Goal: Task Accomplishment & Management: Use online tool/utility

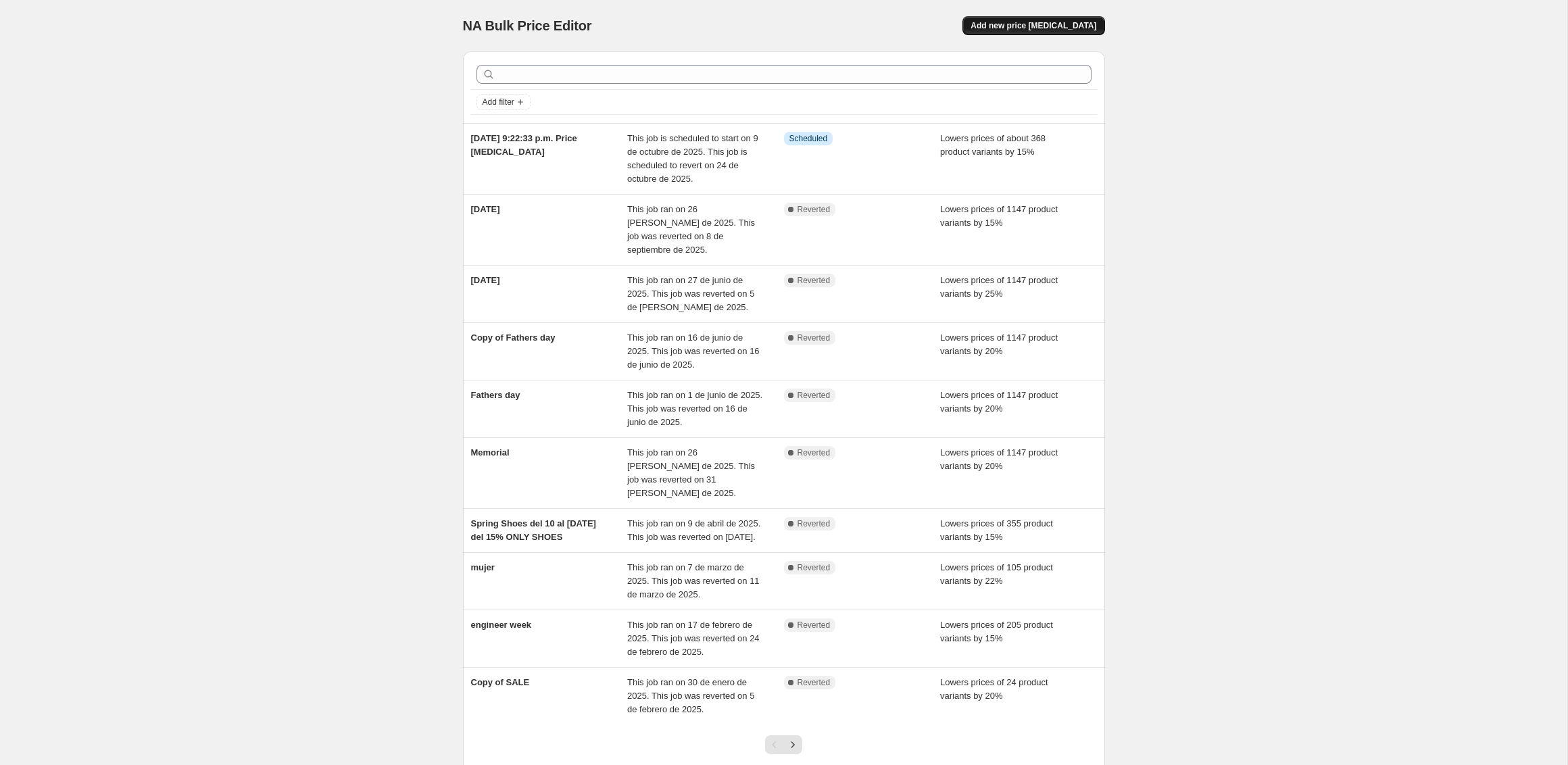
click at [1041, 19] on button "Add new price [MEDICAL_DATA]" at bounding box center [1033, 25] width 142 height 19
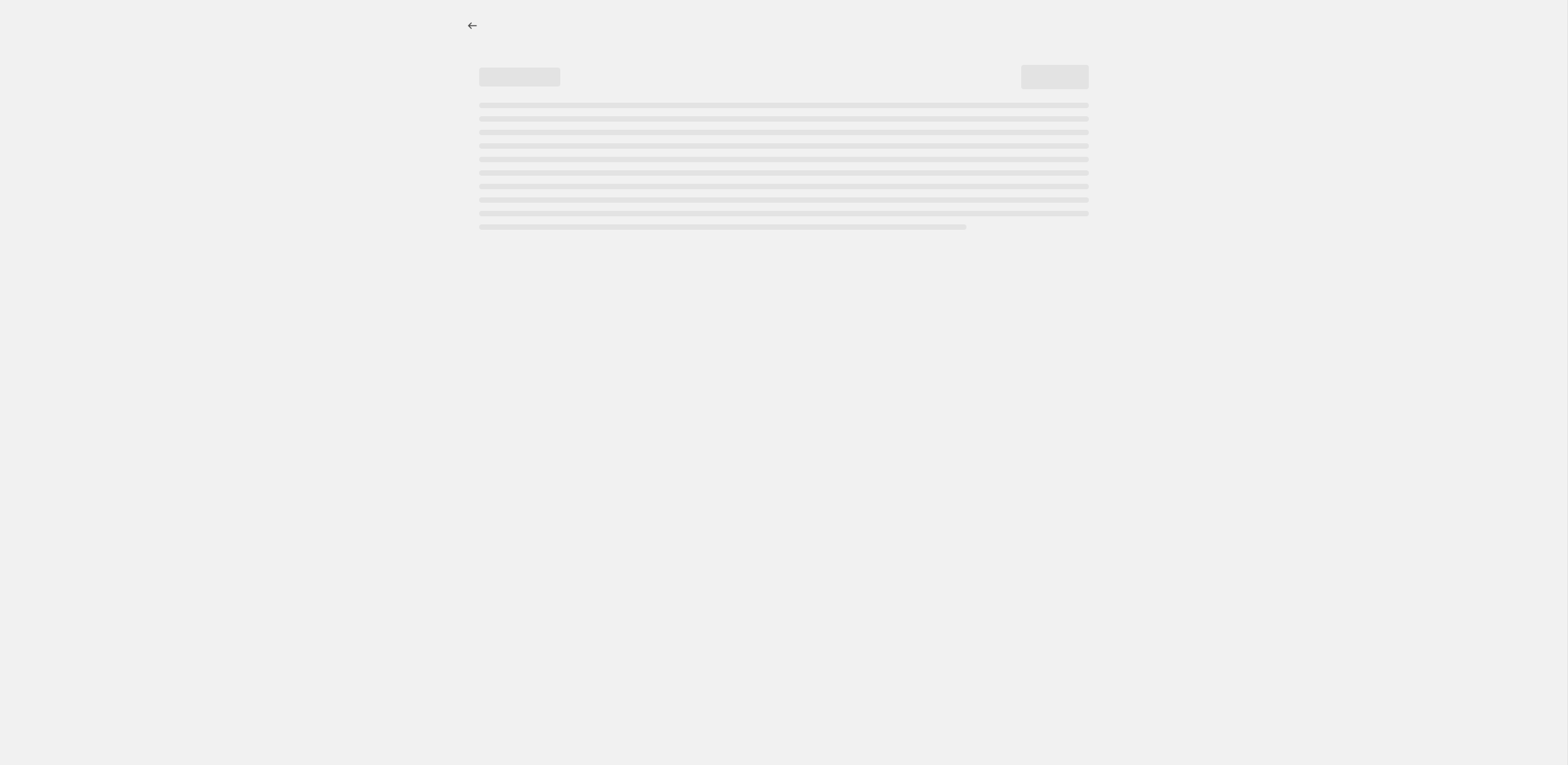
select select "percentage"
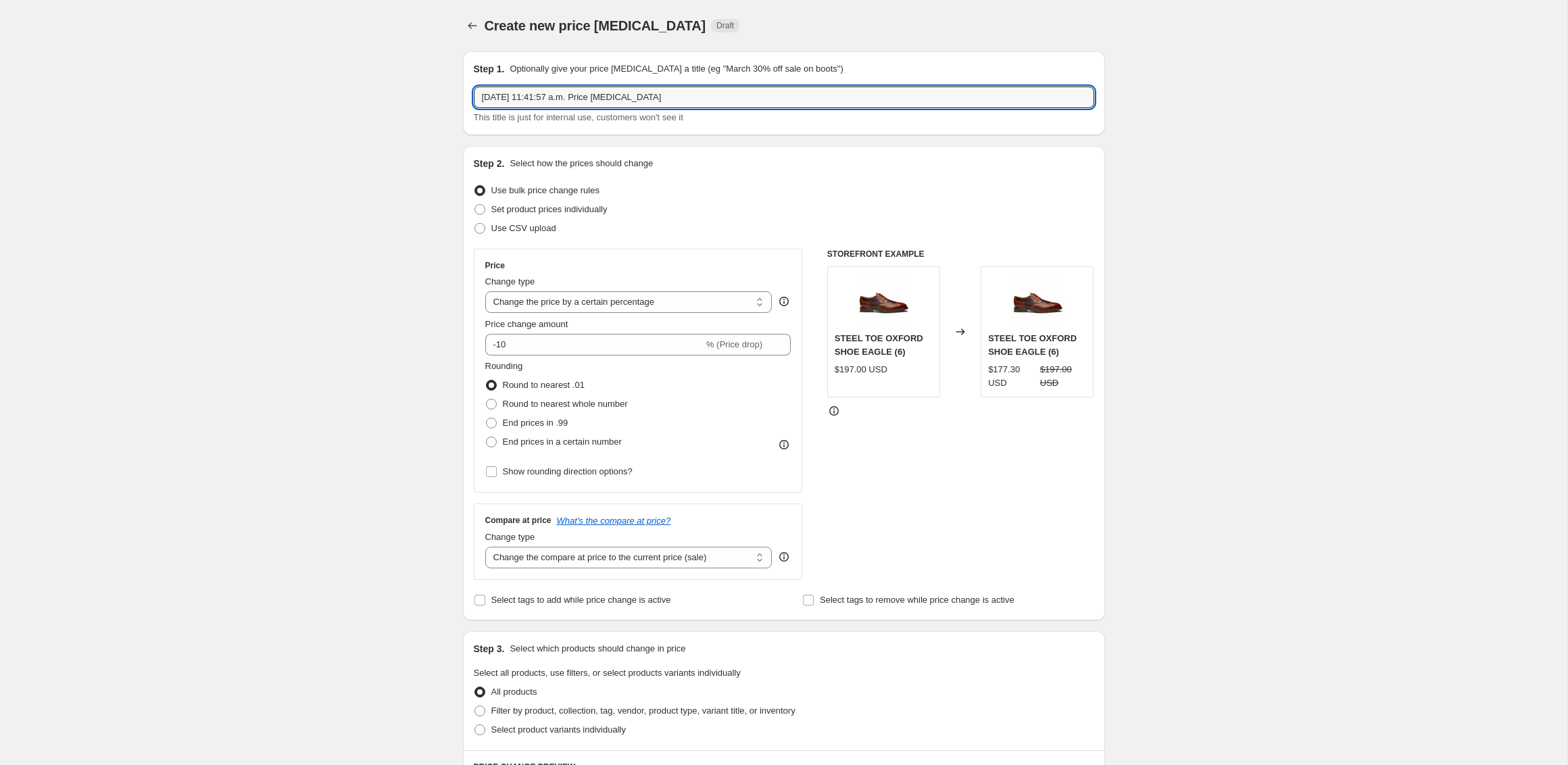
click at [555, 108] on div "[DATE] 11:41:57 a.m. Price [MEDICAL_DATA] This title is just for internal use, …" at bounding box center [784, 105] width 620 height 38
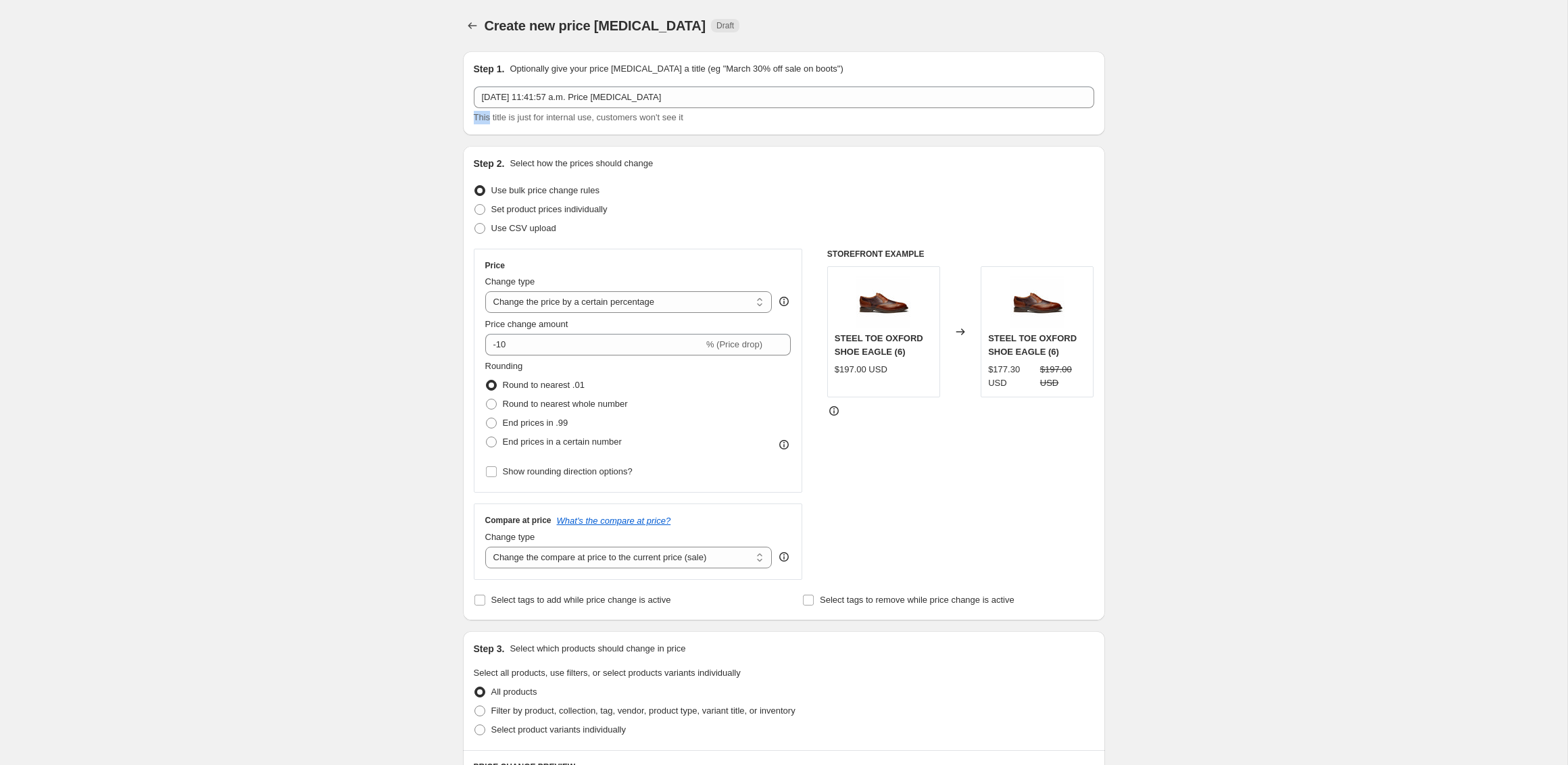
click at [555, 108] on div "[DATE] 11:41:57 a.m. Price [MEDICAL_DATA] This title is just for internal use, …" at bounding box center [784, 105] width 620 height 38
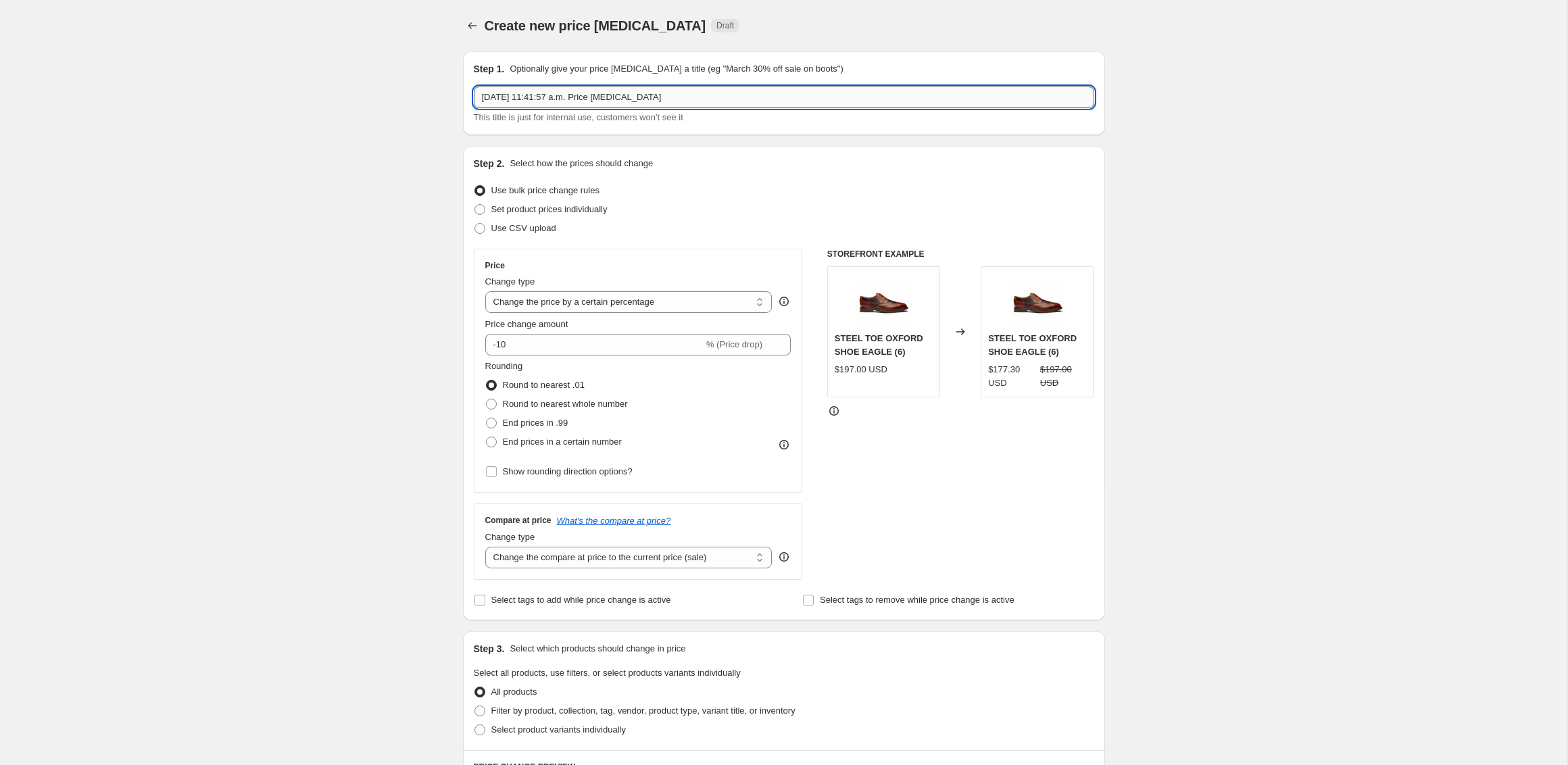
click at [555, 98] on input "[DATE] 11:41:57 a.m. Price [MEDICAL_DATA]" at bounding box center [784, 97] width 620 height 22
paste input "clearance"
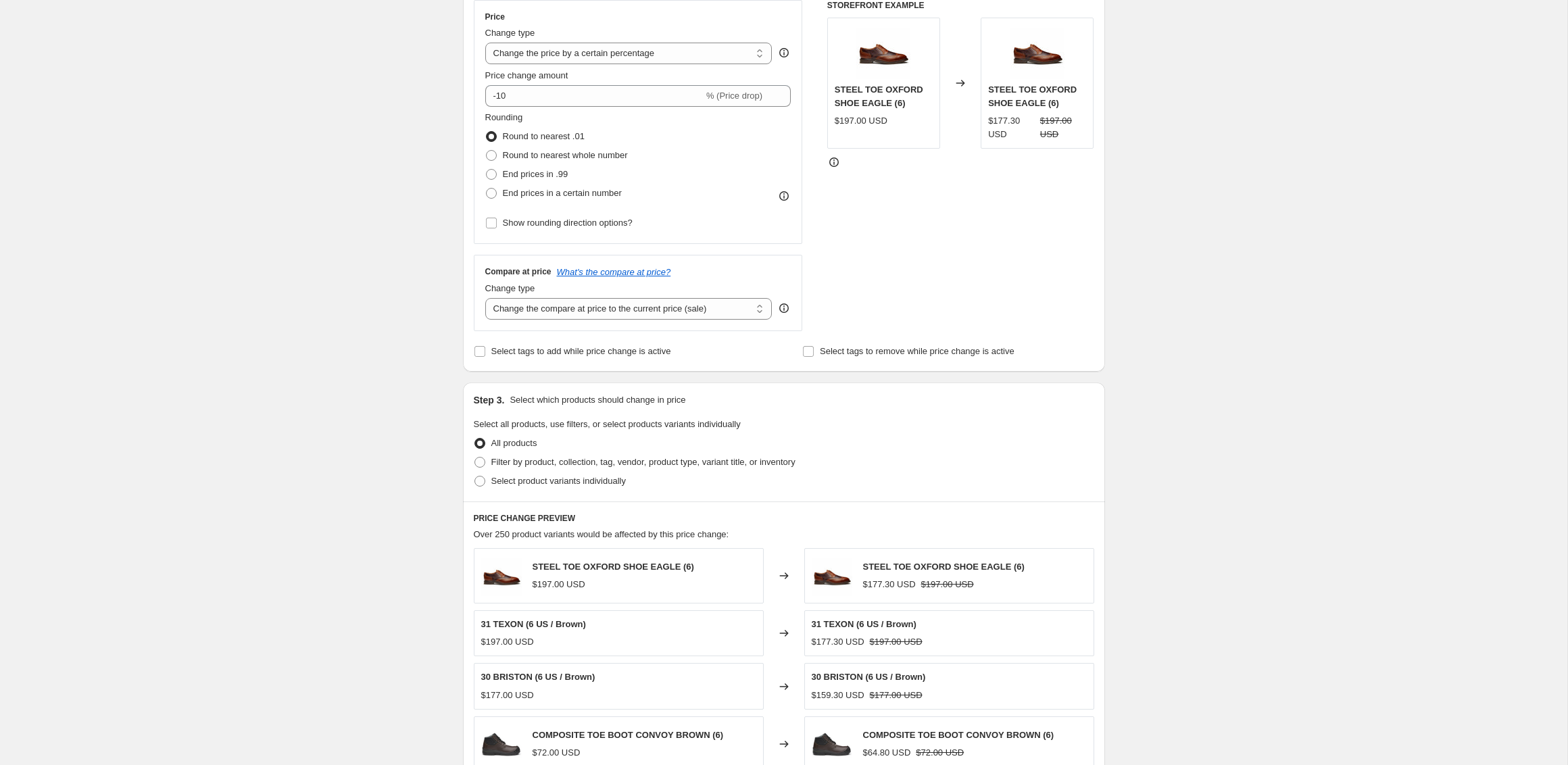
scroll to position [234, 0]
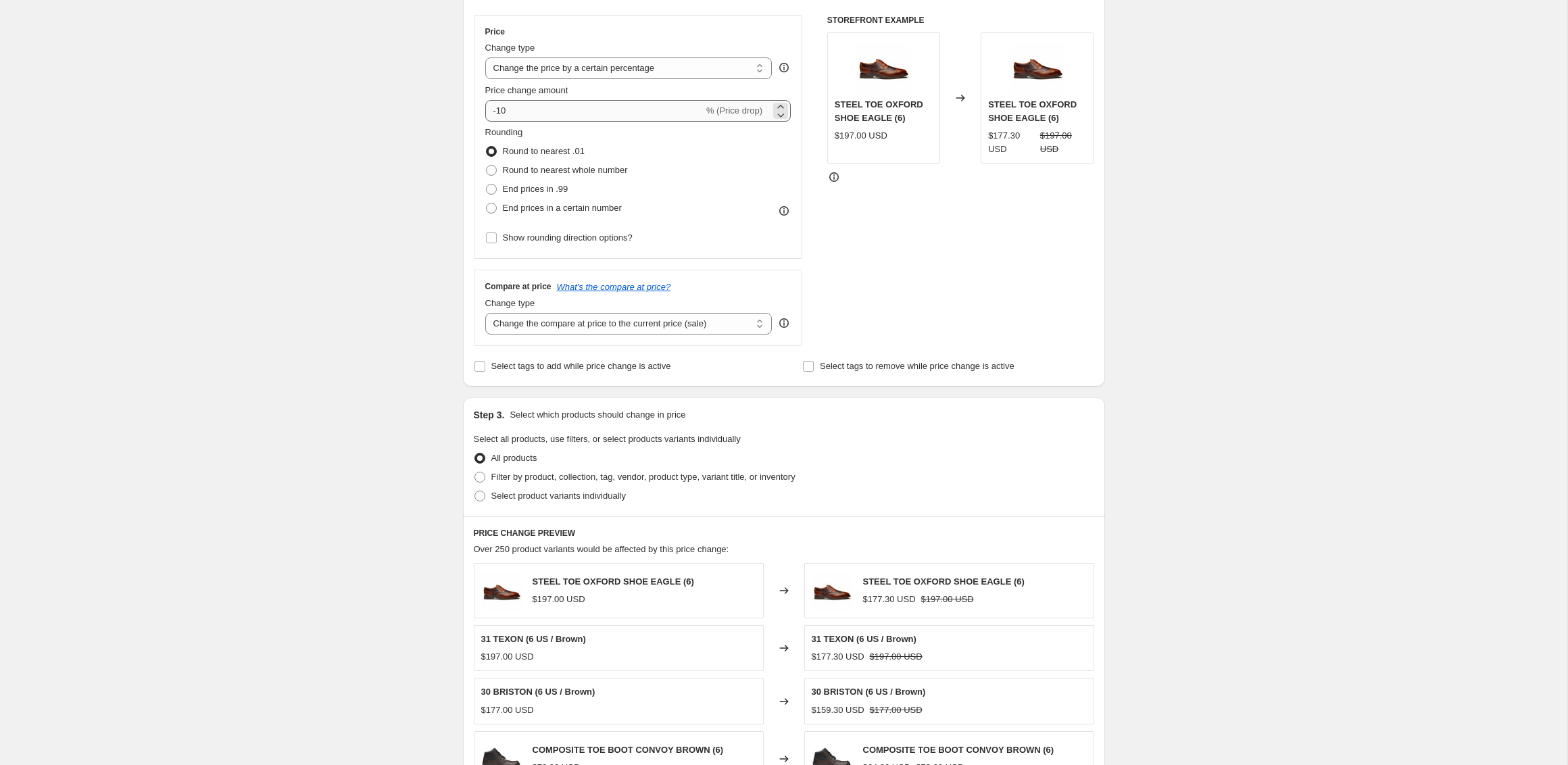
type input "clearance [PERSON_NAME]"
drag, startPoint x: 517, startPoint y: 109, endPoint x: 498, endPoint y: 107, distance: 19.1
click at [498, 107] on input "-10" at bounding box center [594, 110] width 218 height 22
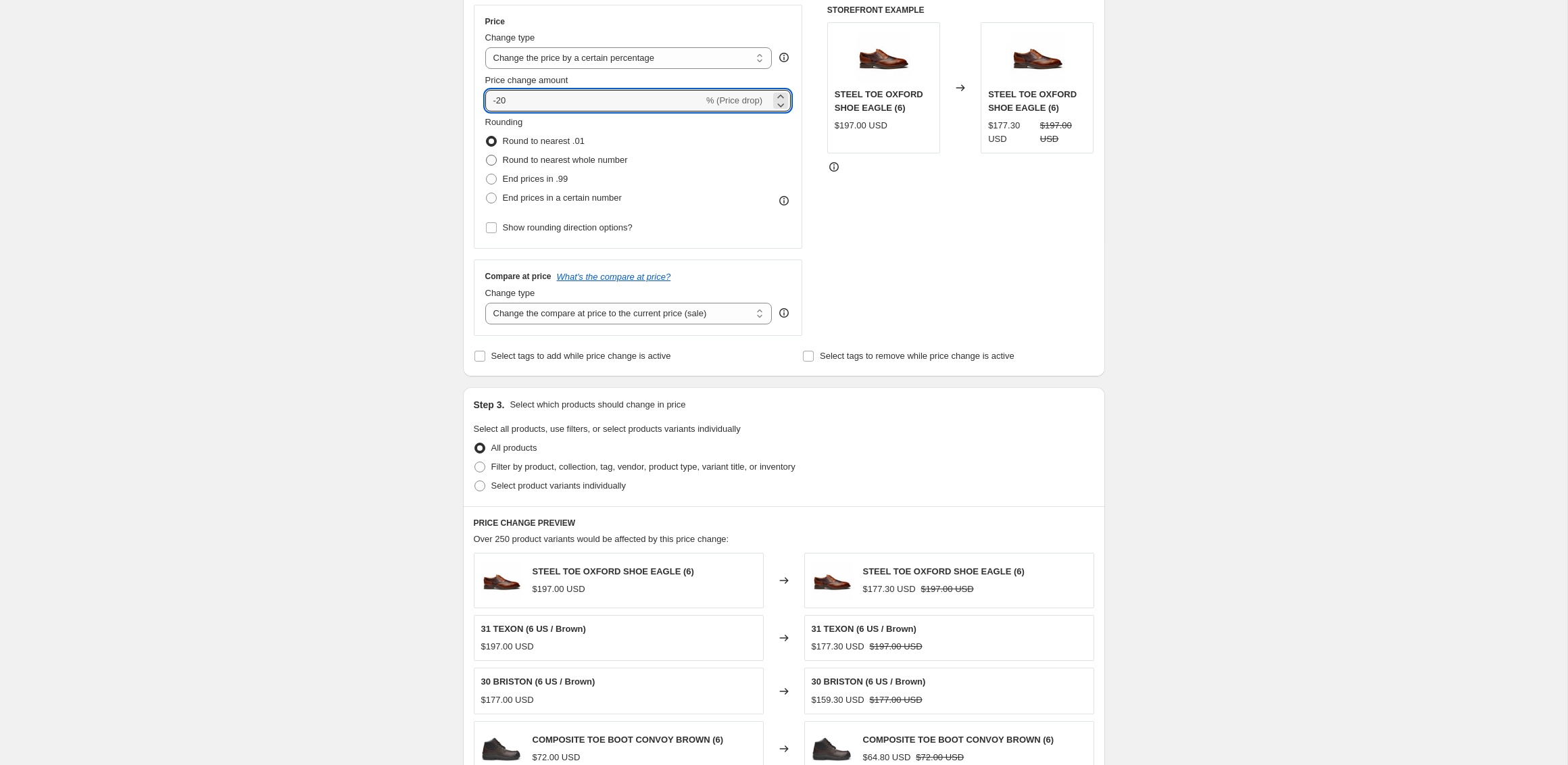
type input "-20"
click at [510, 161] on span "Round to nearest whole number" at bounding box center [565, 160] width 125 height 10
click at [487, 155] on input "Round to nearest whole number" at bounding box center [486, 155] width 1 height 1
radio input "true"
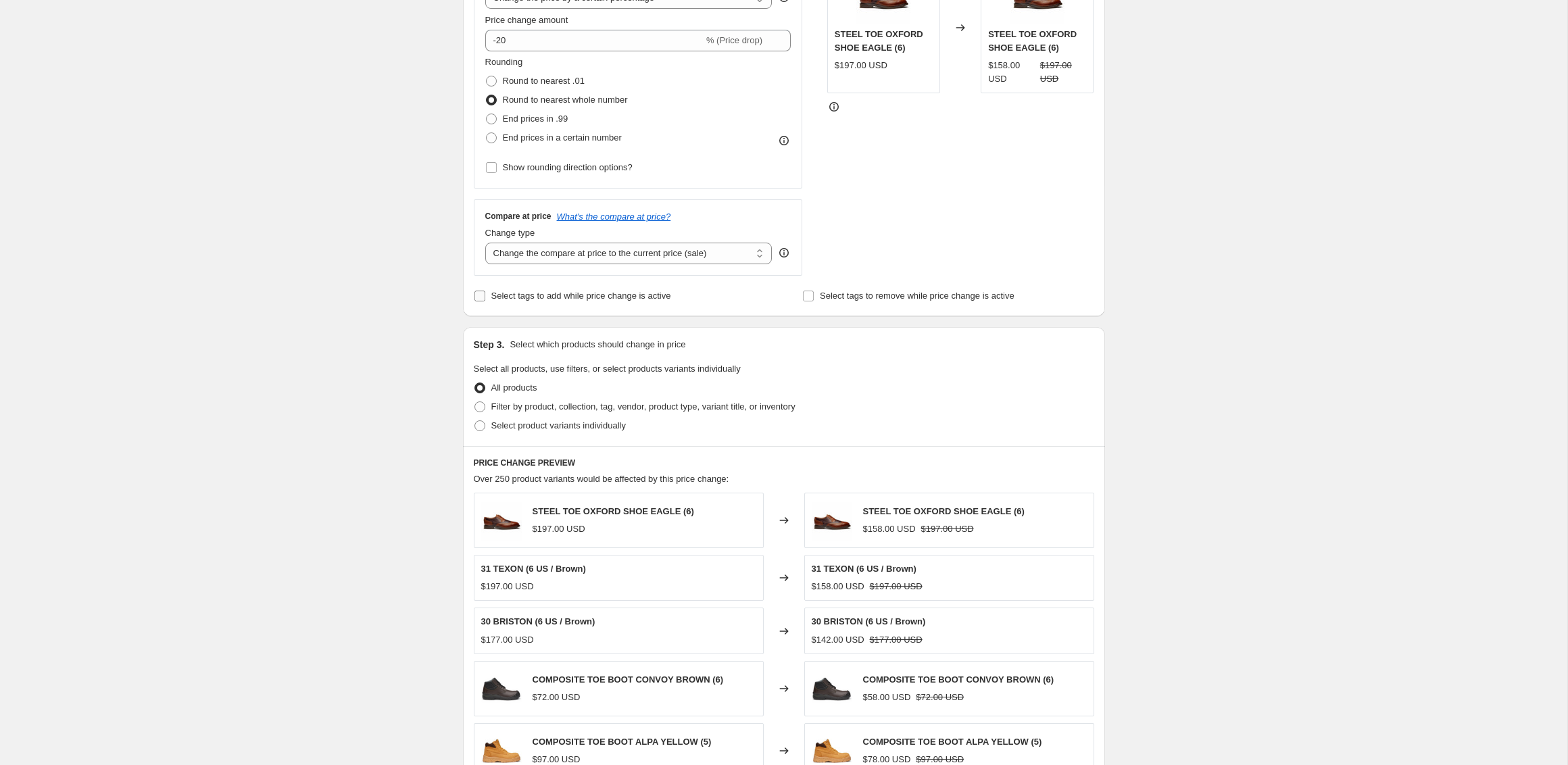
scroll to position [312, 0]
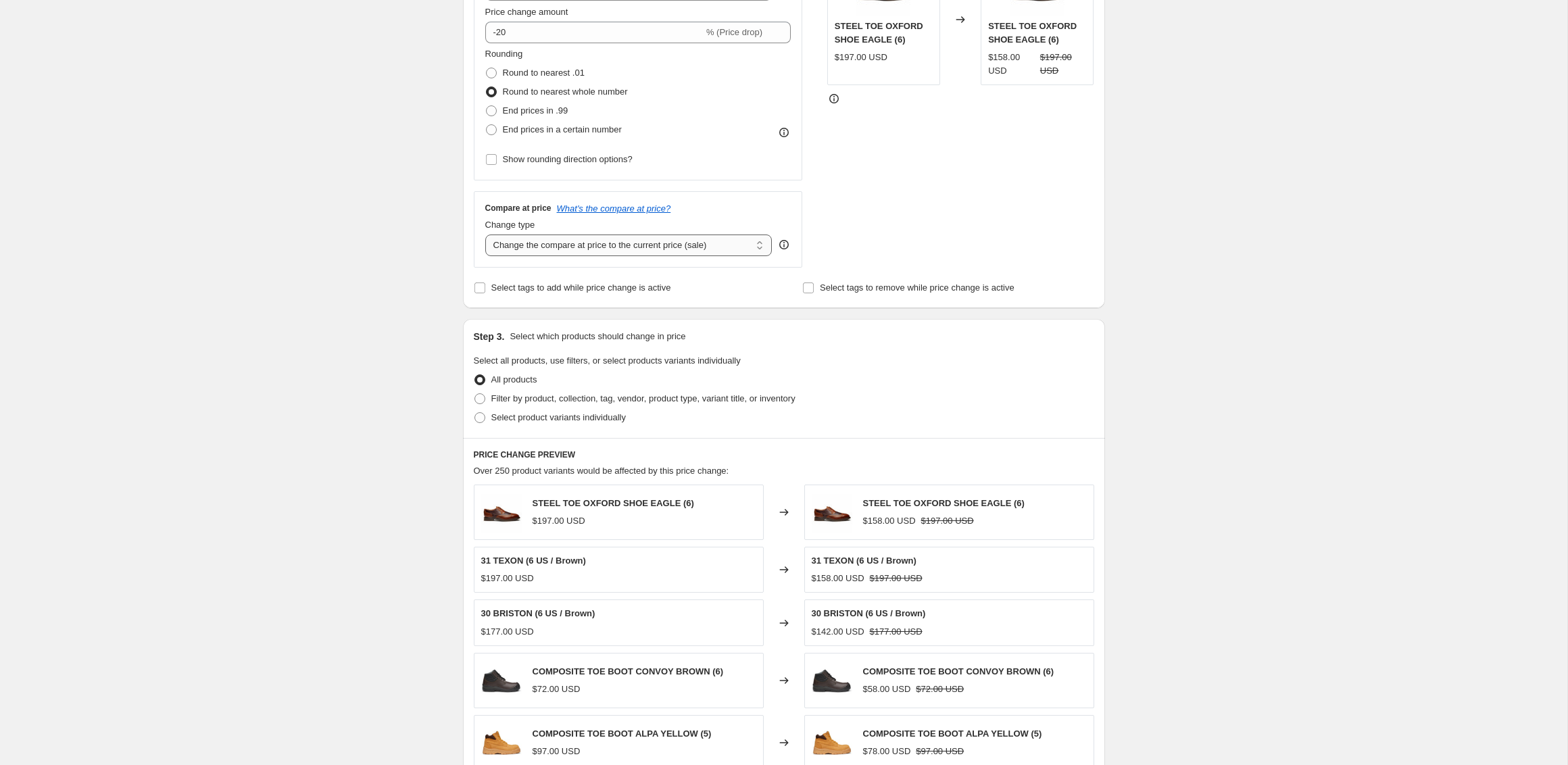
click at [534, 251] on select "Change the compare at price to the current price (sale) Change the compare at p…" at bounding box center [629, 245] width 288 height 22
click at [485, 235] on select "Change the compare at price to the current price (sale) Change the compare at p…" at bounding box center [629, 245] width 288 height 22
click at [516, 401] on span "Filter by product, collection, tag, vendor, product type, variant title, or inv…" at bounding box center [644, 398] width 305 height 10
click at [476, 394] on input "Filter by product, collection, tag, vendor, product type, variant title, or inv…" at bounding box center [475, 394] width 1 height 1
radio input "true"
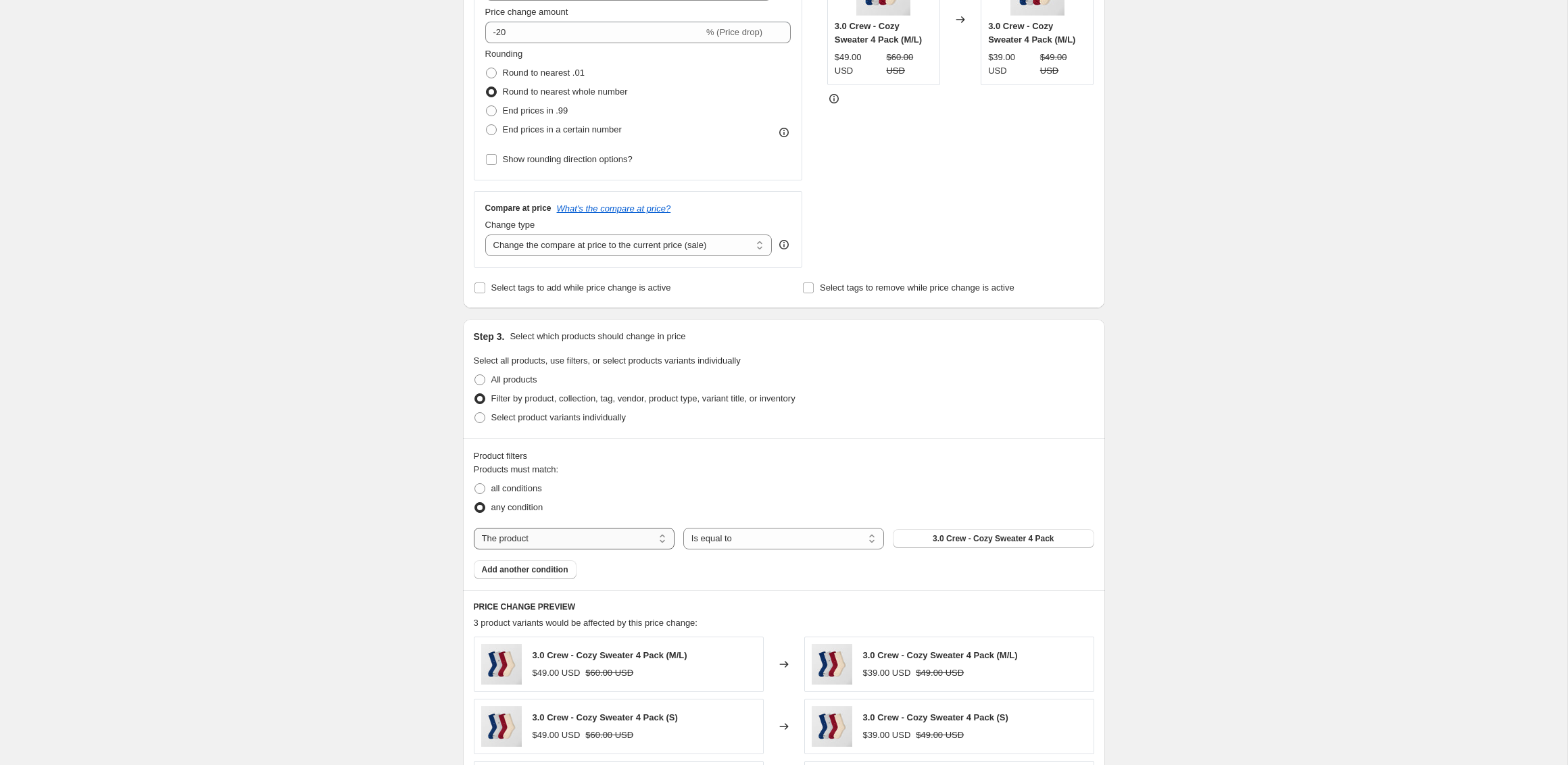
click at [591, 542] on select "The product The product's collection The product's tag The product's vendor The…" at bounding box center [574, 539] width 201 height 22
select select "tag"
click at [991, 534] on span "Accessories" at bounding box center [993, 539] width 48 height 11
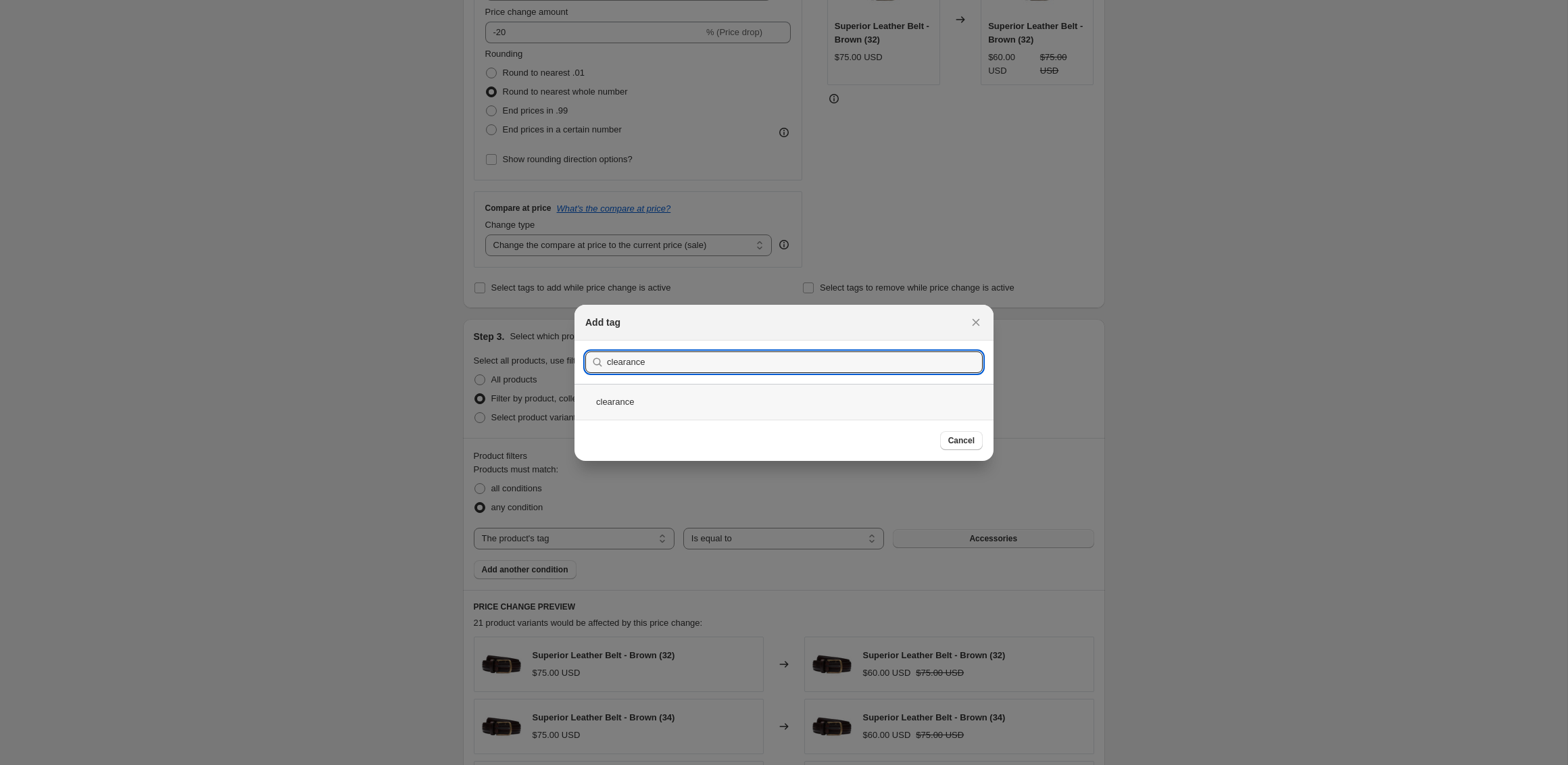
type input "clearance"
click at [621, 399] on div "clearance" at bounding box center [784, 401] width 419 height 36
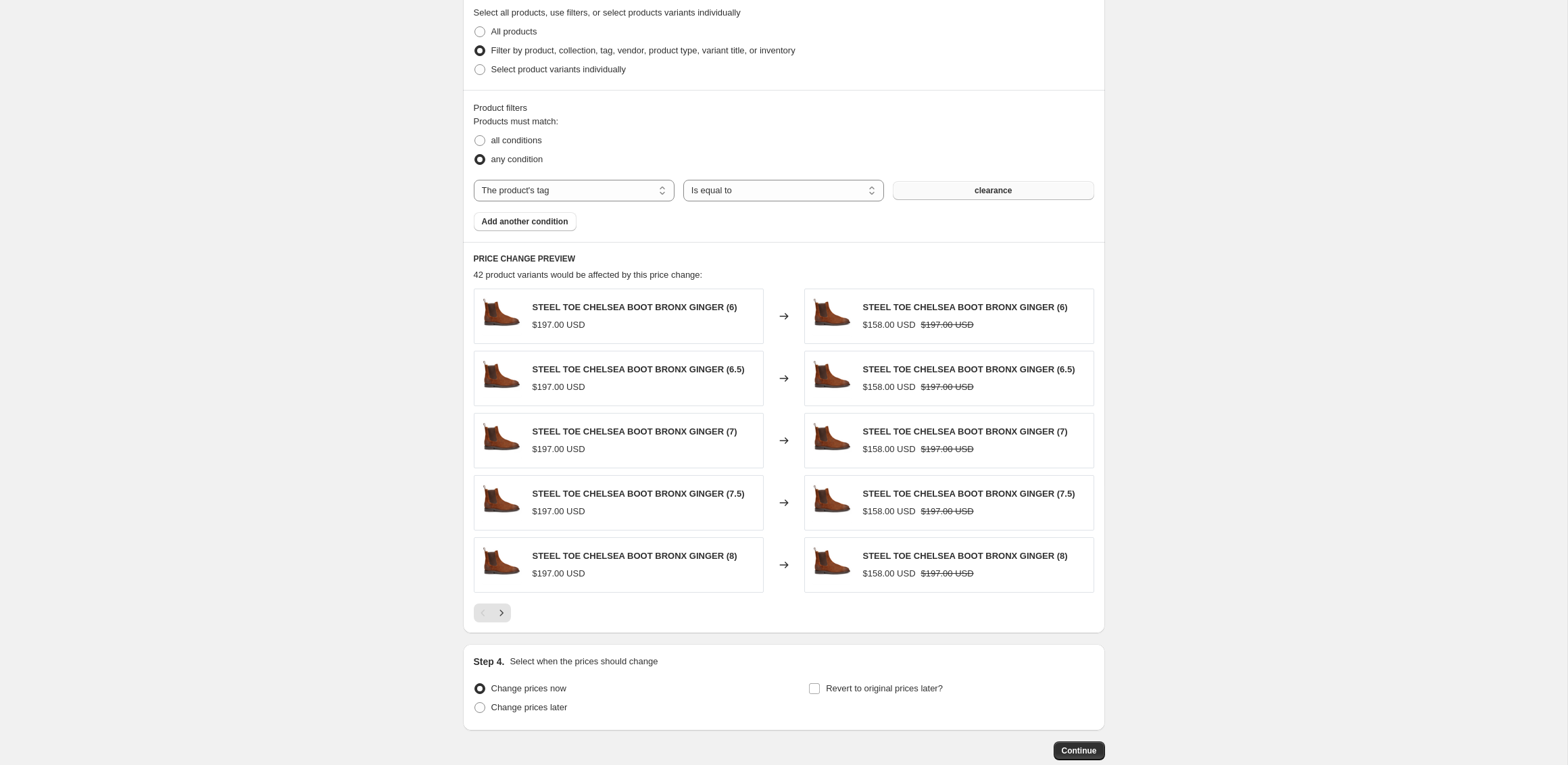
scroll to position [742, 0]
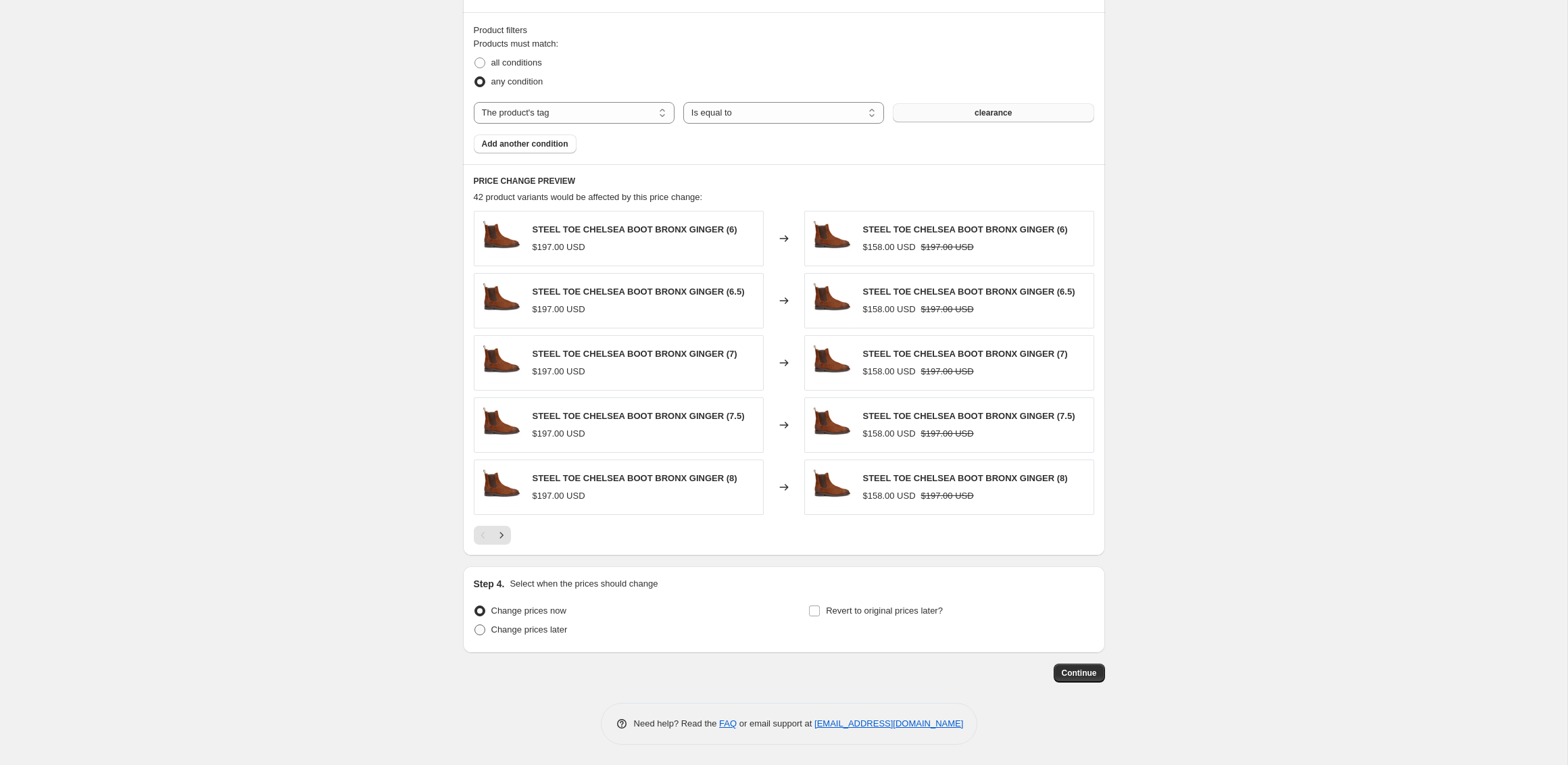
click at [536, 630] on span "Change prices later" at bounding box center [529, 630] width 76 height 10
click at [476, 625] on input "Change prices later" at bounding box center [475, 625] width 1 height 1
radio input "true"
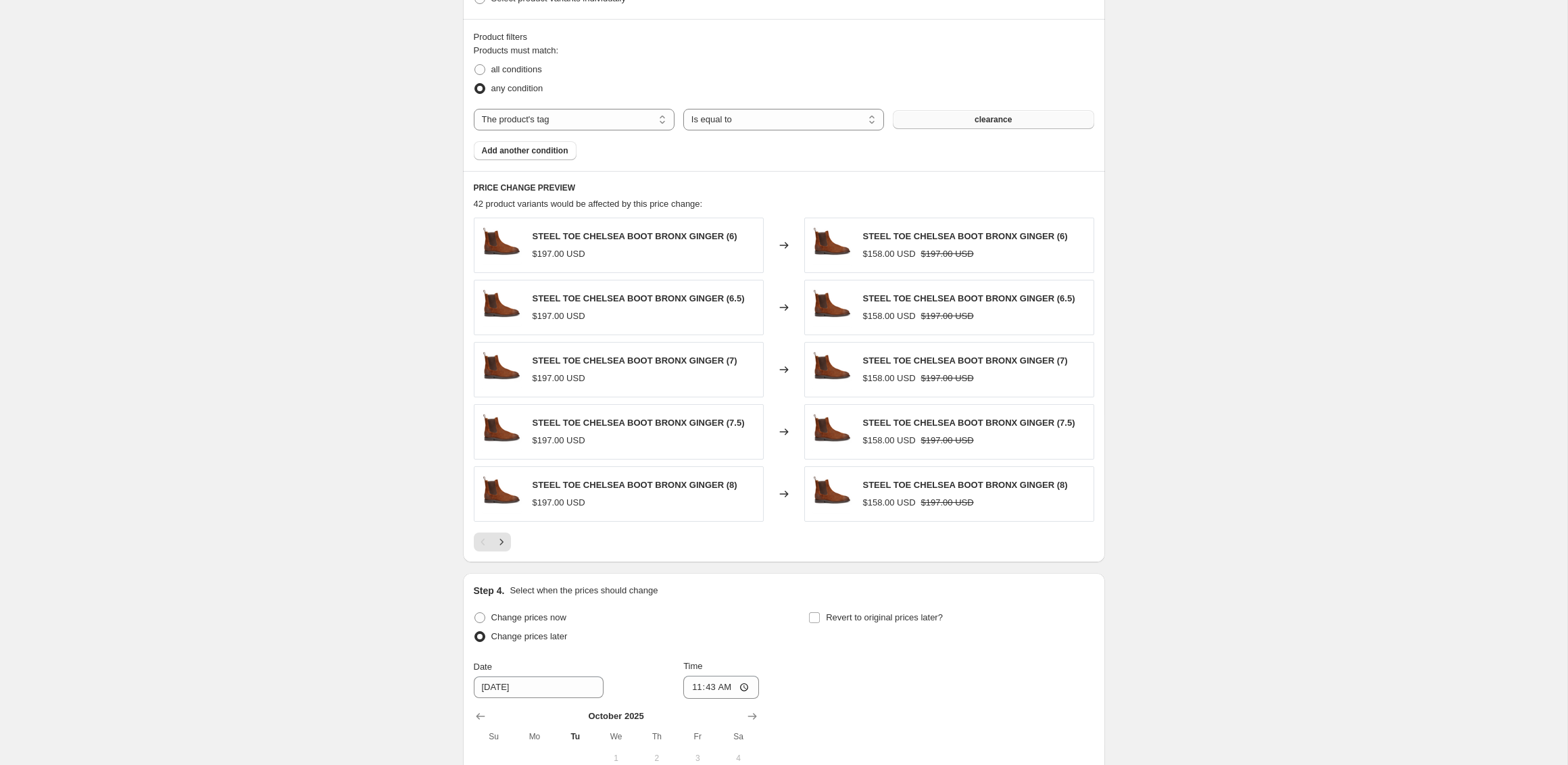
scroll to position [730, 0]
click at [504, 546] on icon "Next" at bounding box center [501, 543] width 13 height 13
click at [504, 547] on icon "Next" at bounding box center [501, 543] width 13 height 13
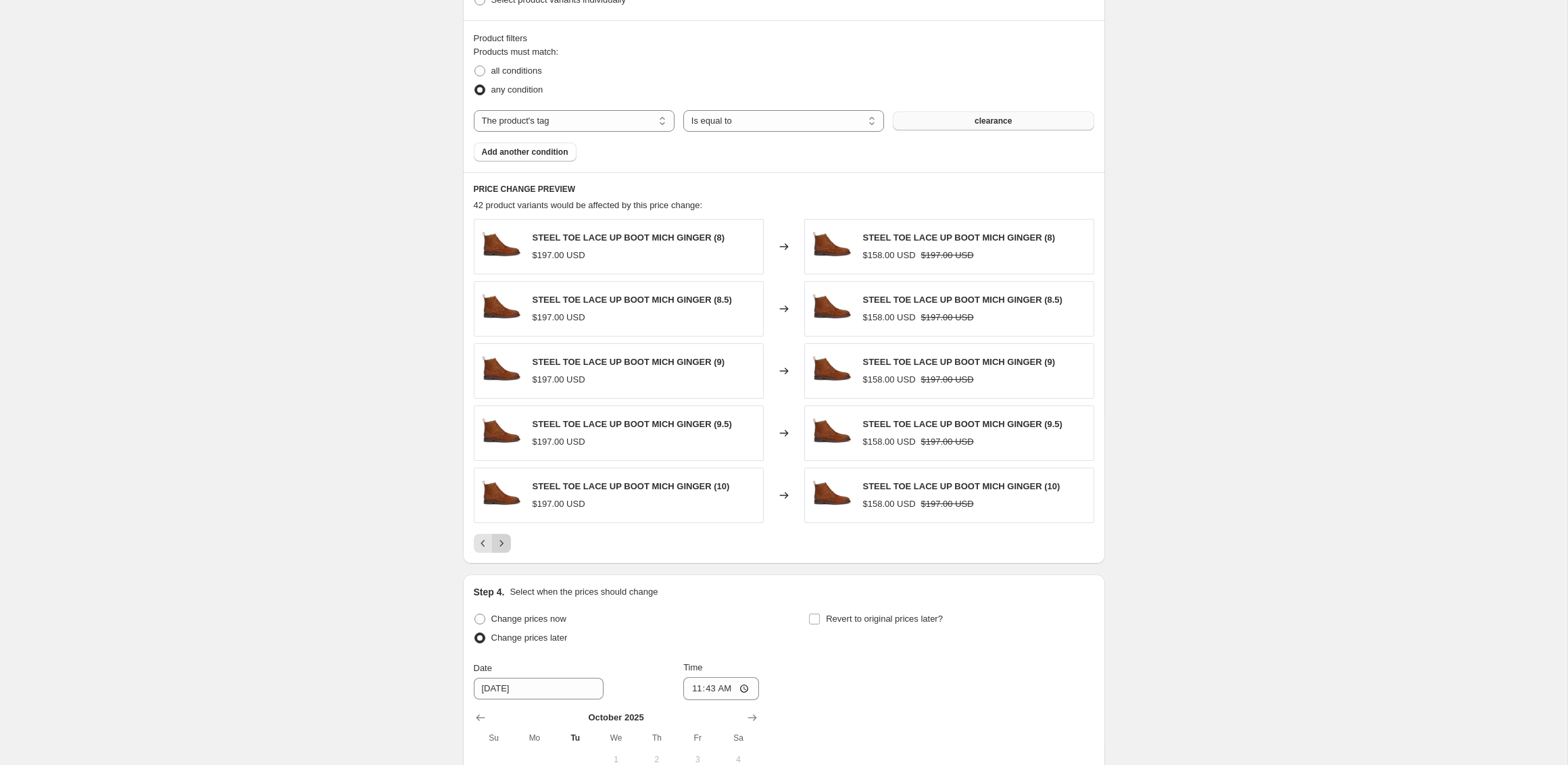
click at [504, 547] on icon "Next" at bounding box center [501, 543] width 13 height 13
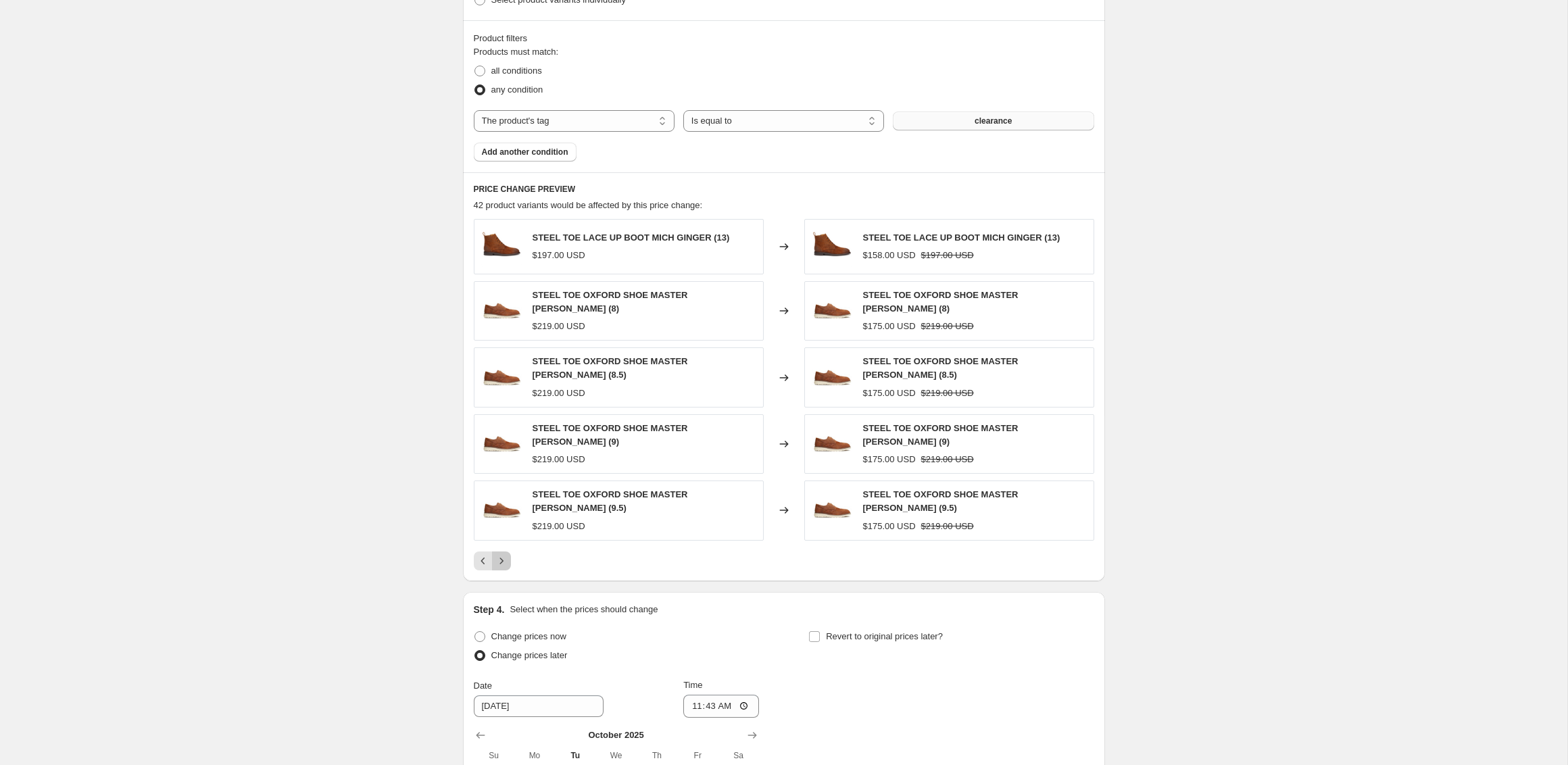
drag, startPoint x: 504, startPoint y: 547, endPoint x: 540, endPoint y: 552, distance: 36.3
click at [540, 552] on div at bounding box center [784, 561] width 620 height 19
click at [505, 554] on icon "Next" at bounding box center [501, 561] width 13 height 13
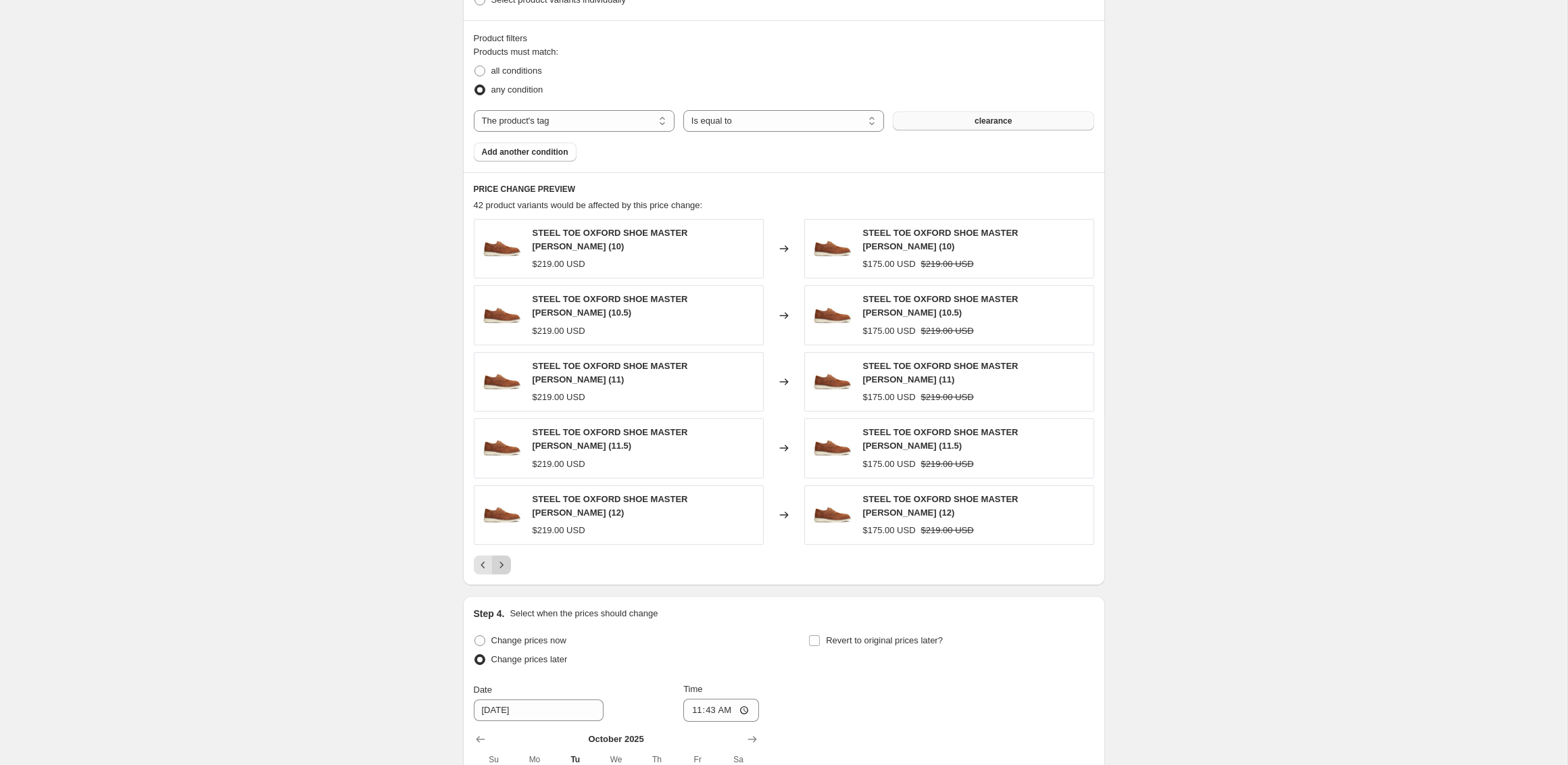
click at [505, 558] on icon "Next" at bounding box center [501, 565] width 13 height 13
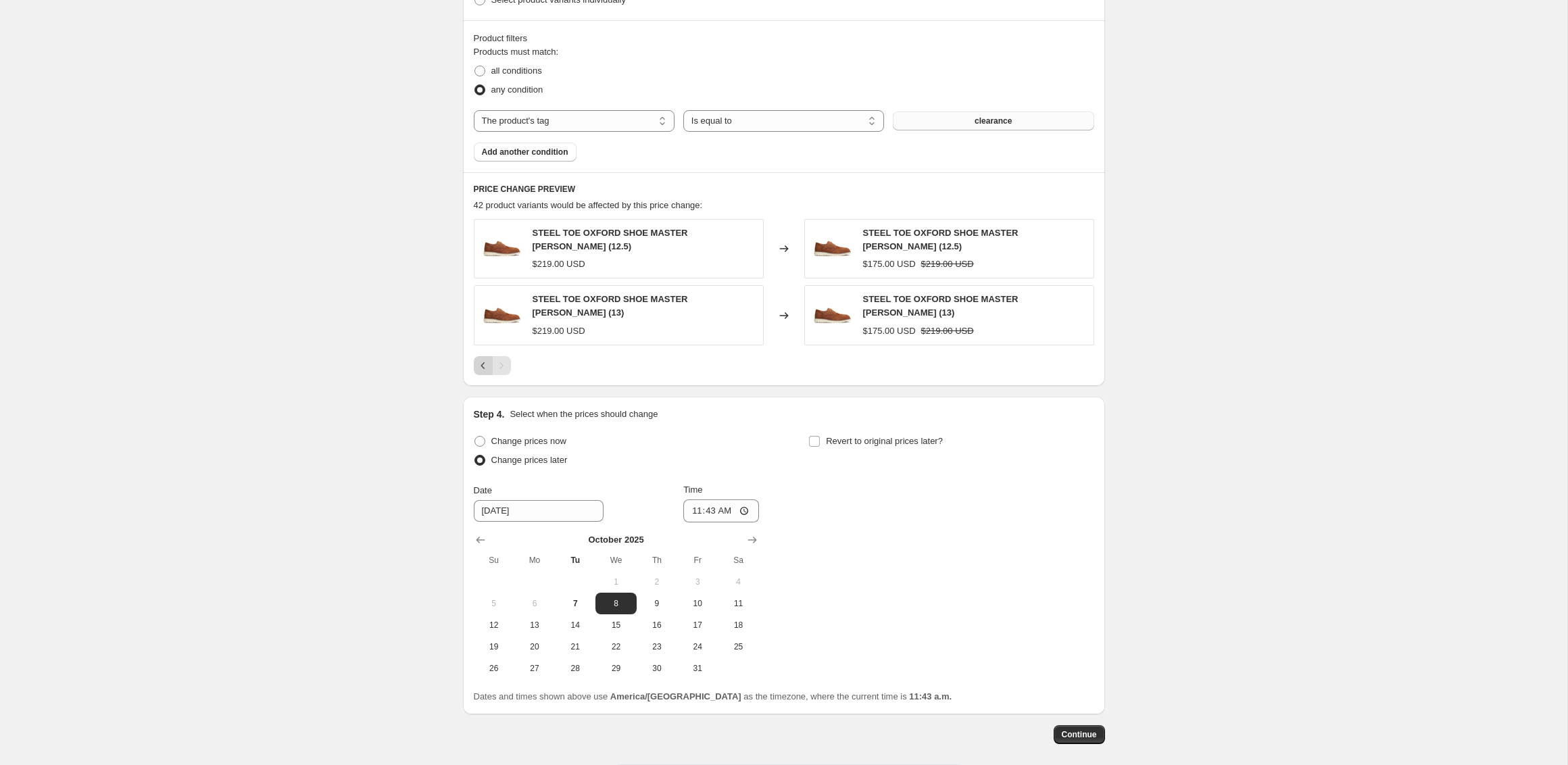
click at [482, 360] on icon "Previous" at bounding box center [483, 366] width 13 height 13
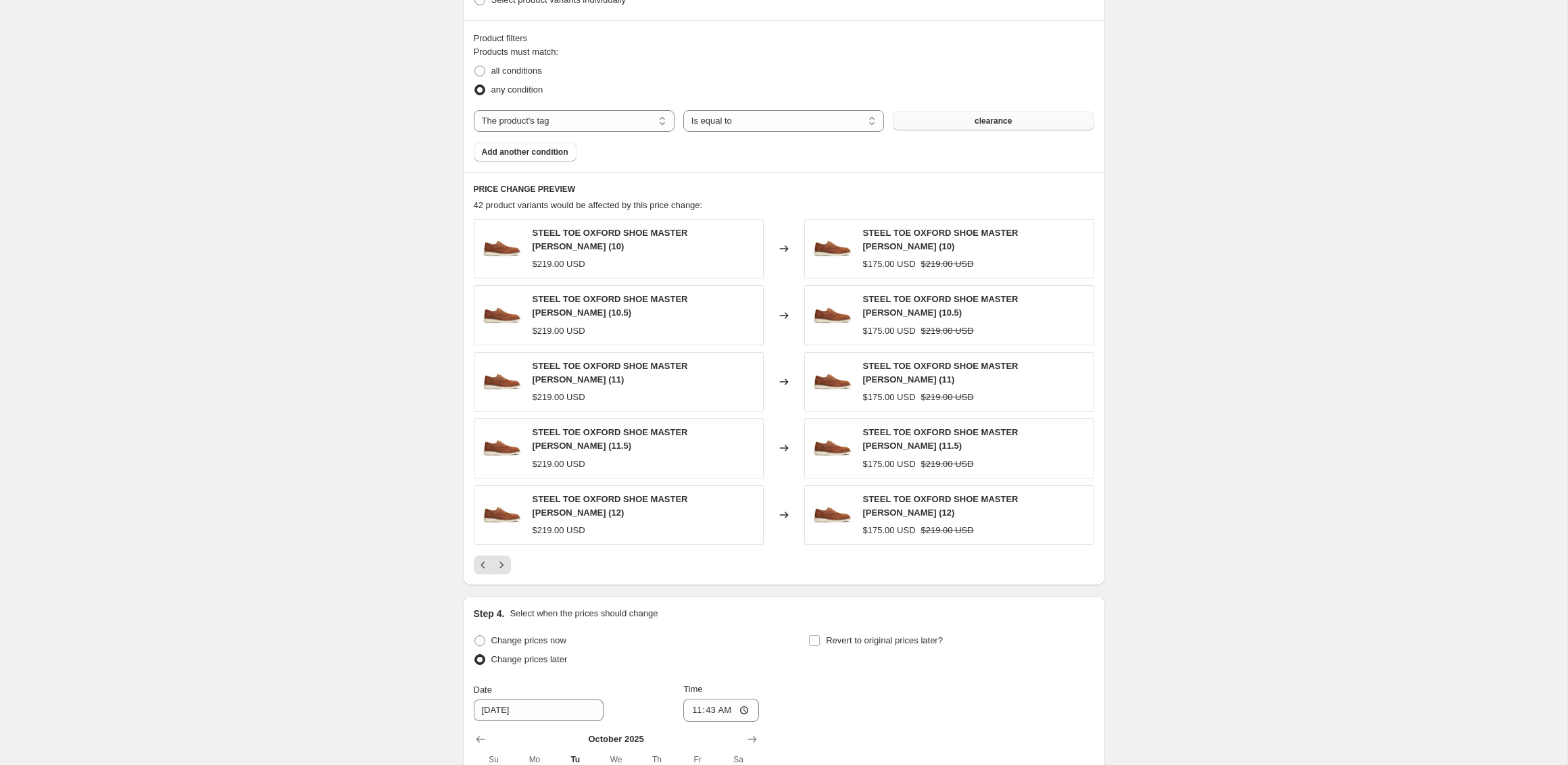
click at [473, 558] on div "PRICE CHANGE PREVIEW 42 product variants would be affected by this price change…" at bounding box center [784, 378] width 642 height 413
click at [477, 558] on icon "Previous" at bounding box center [483, 565] width 13 height 13
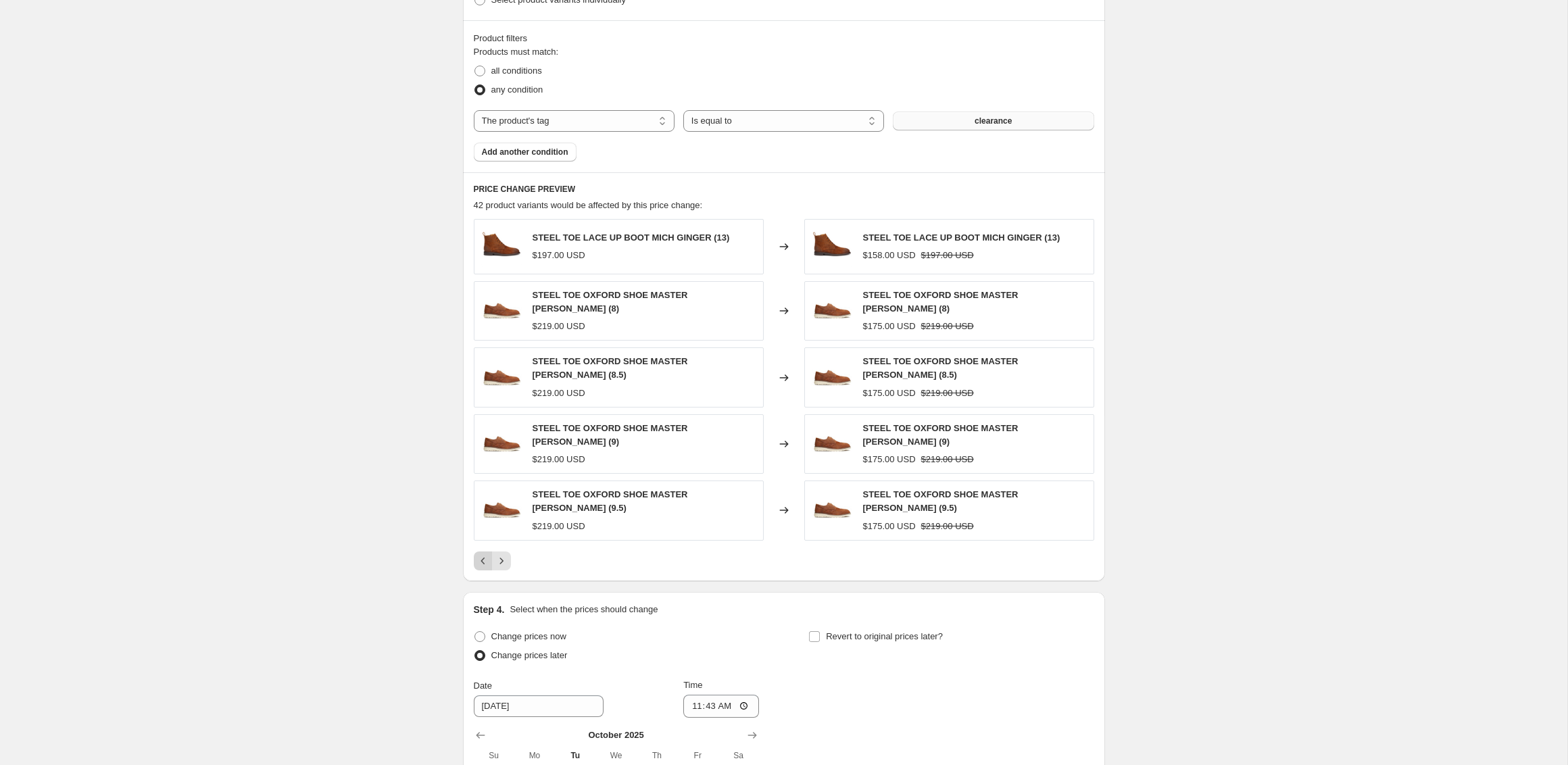
click at [477, 554] on icon "Previous" at bounding box center [483, 561] width 13 height 13
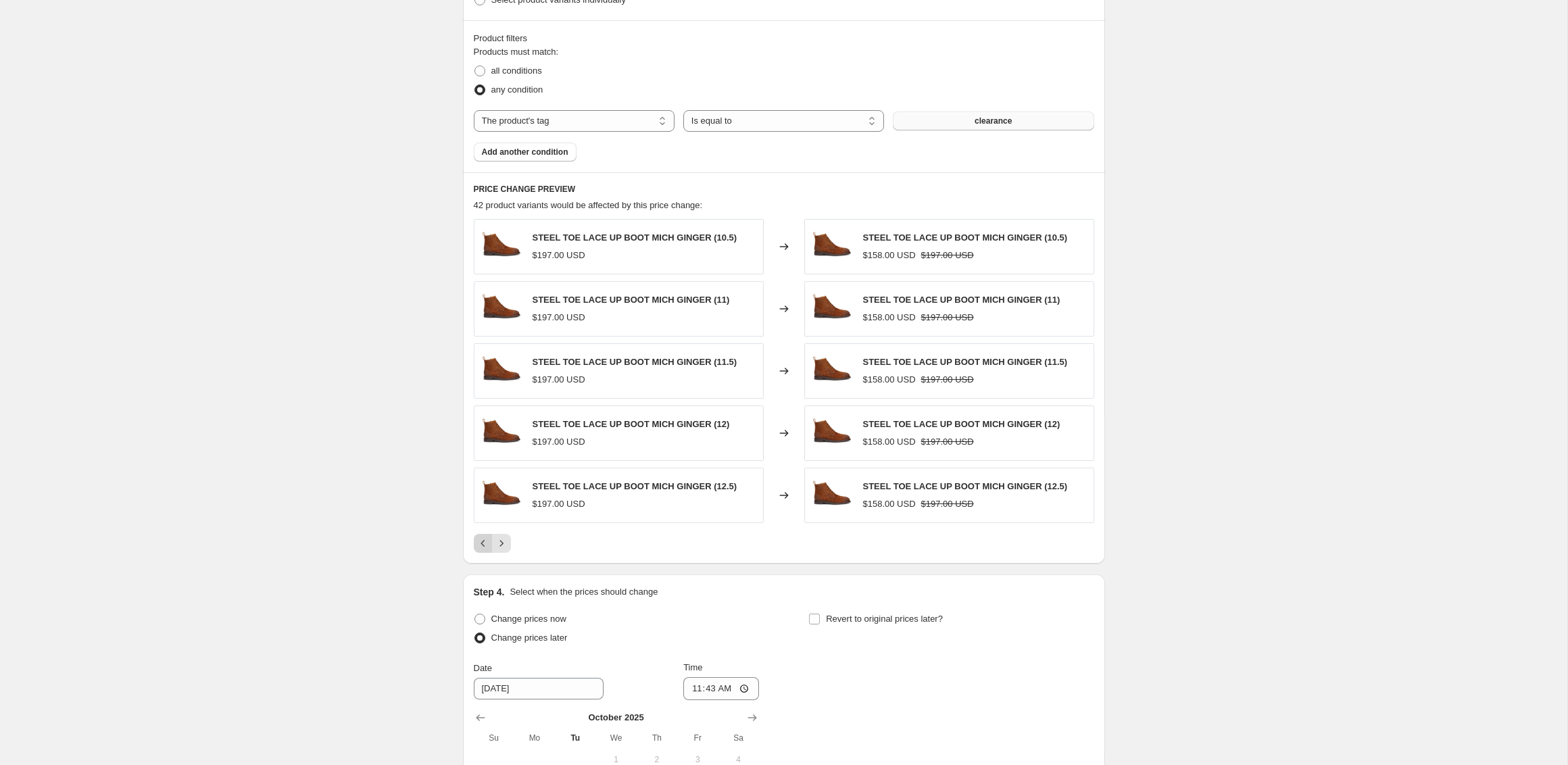
click at [477, 545] on icon "Previous" at bounding box center [483, 543] width 13 height 13
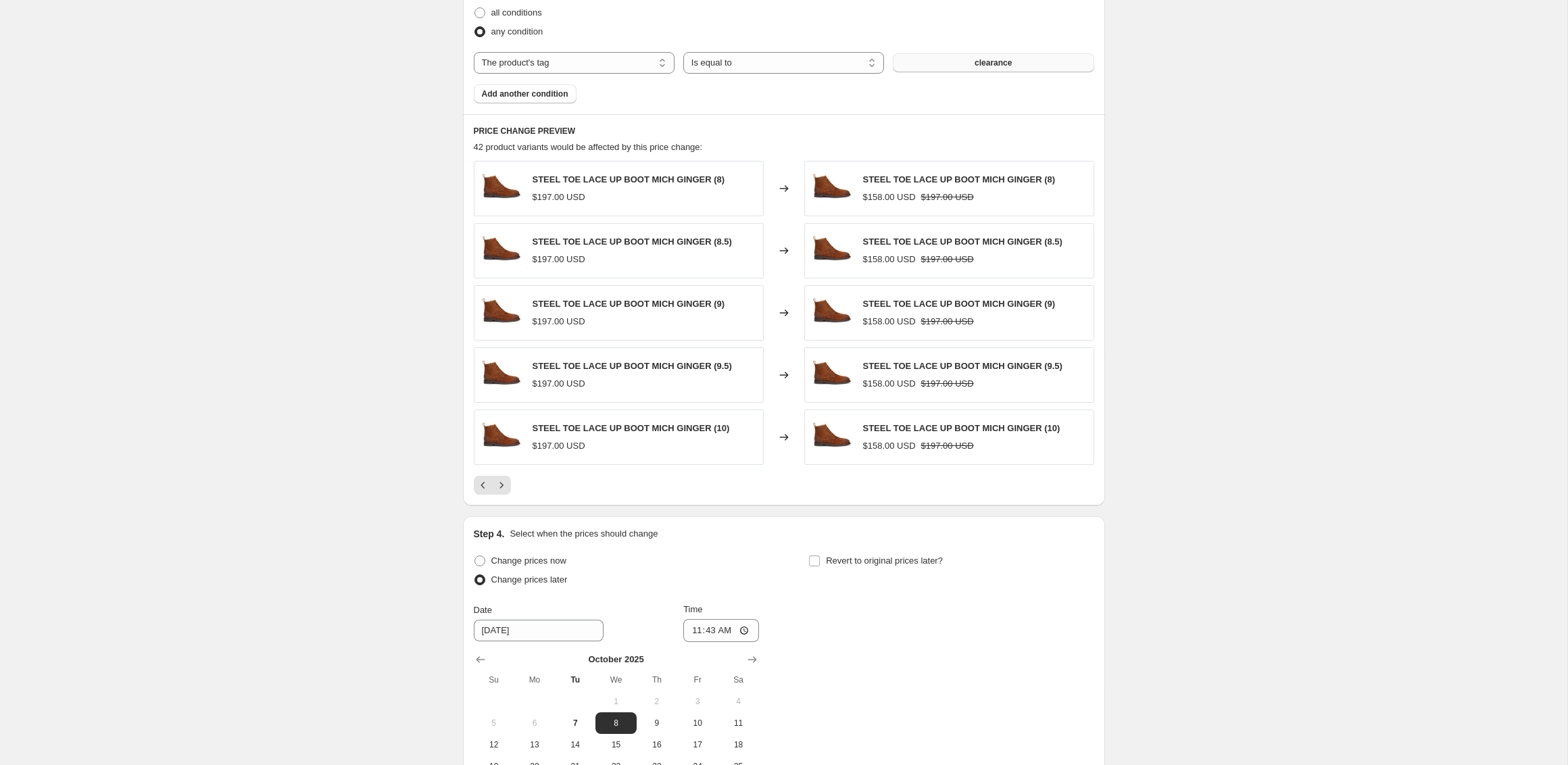
scroll to position [795, 0]
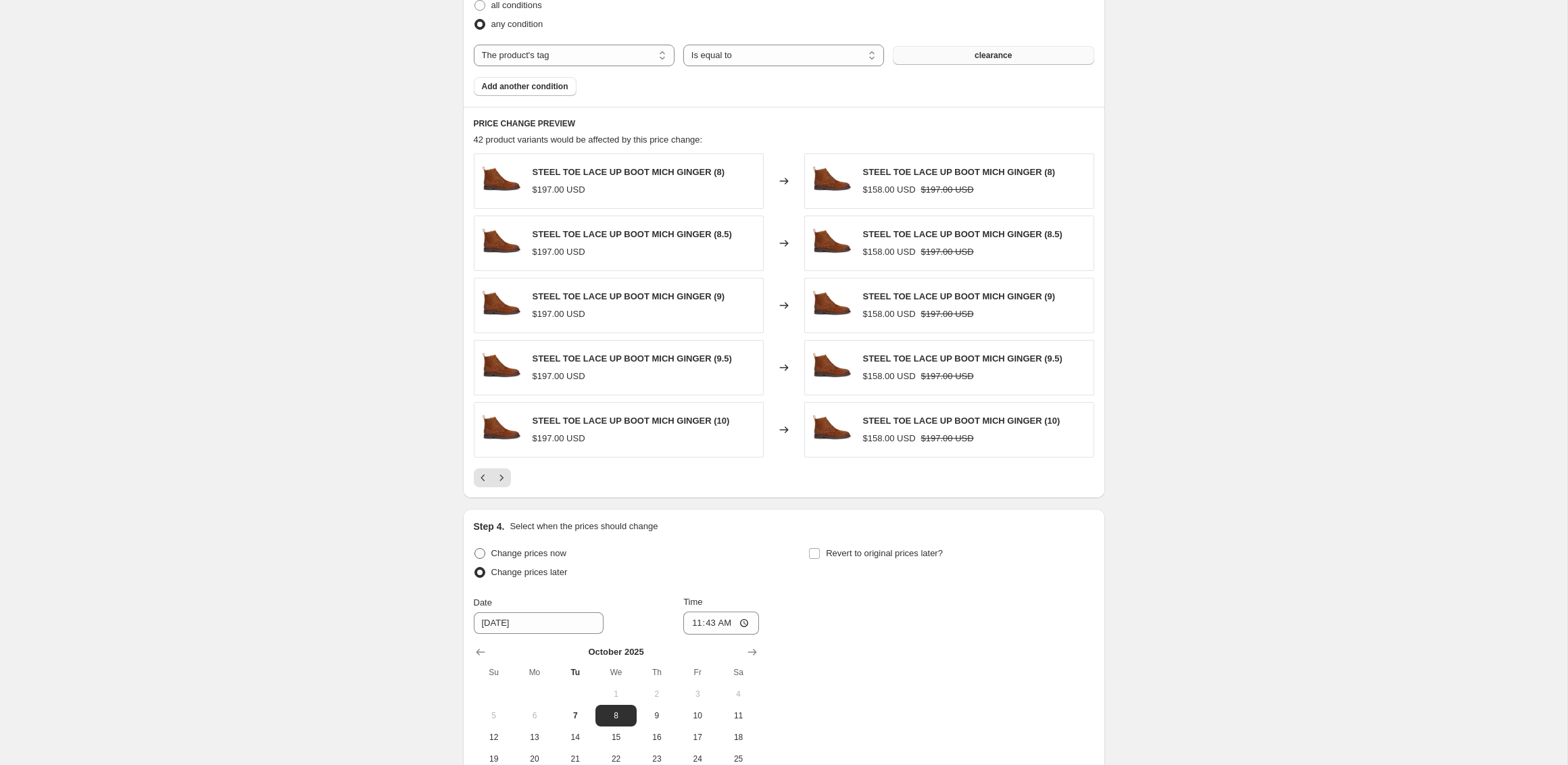
click at [492, 554] on span "Change prices now" at bounding box center [529, 553] width 75 height 10
click at [476, 549] on input "Change prices now" at bounding box center [475, 548] width 1 height 1
radio input "true"
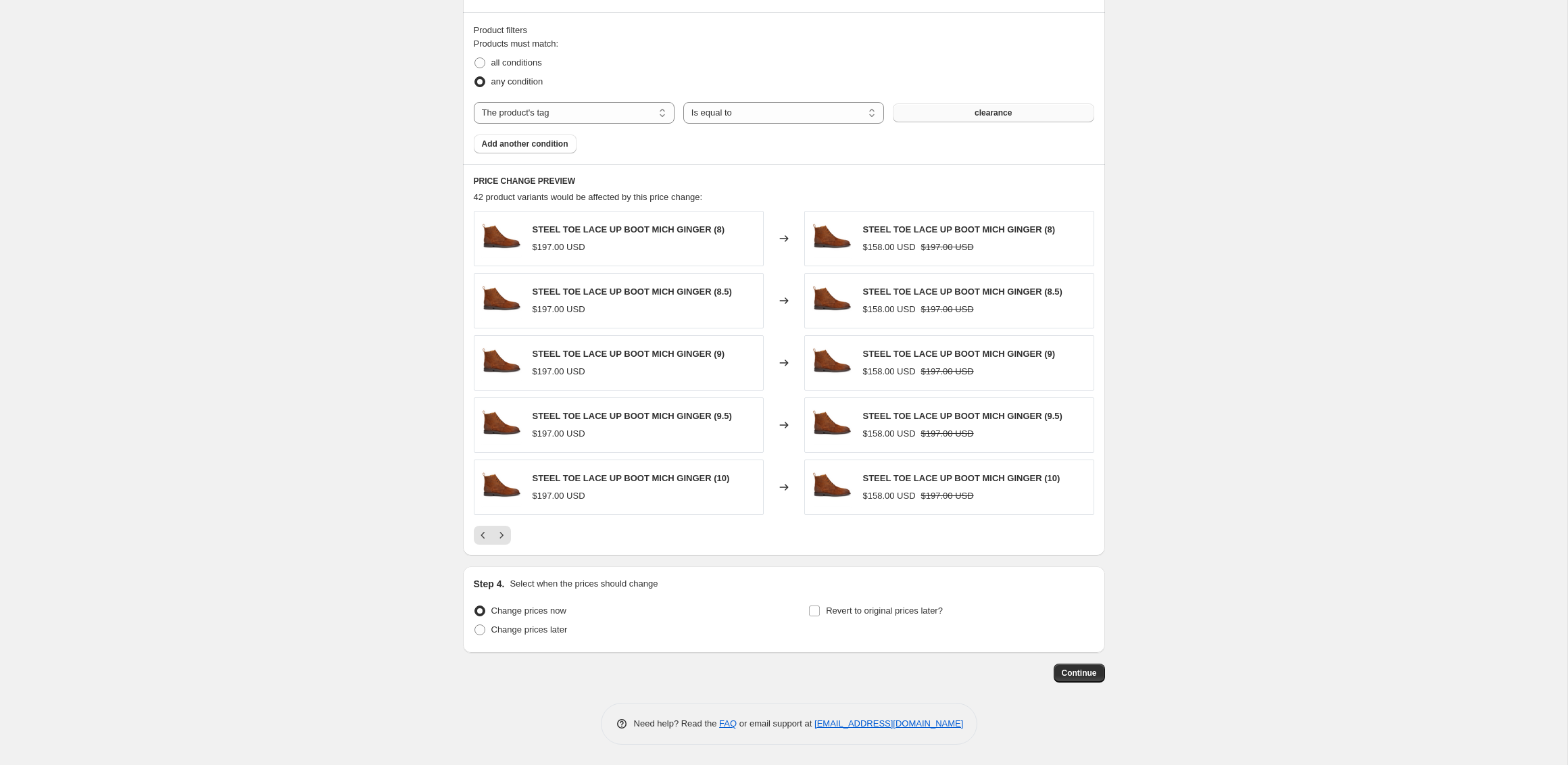
scroll to position [742, 0]
click at [1074, 675] on span "Continue" at bounding box center [1079, 674] width 35 height 11
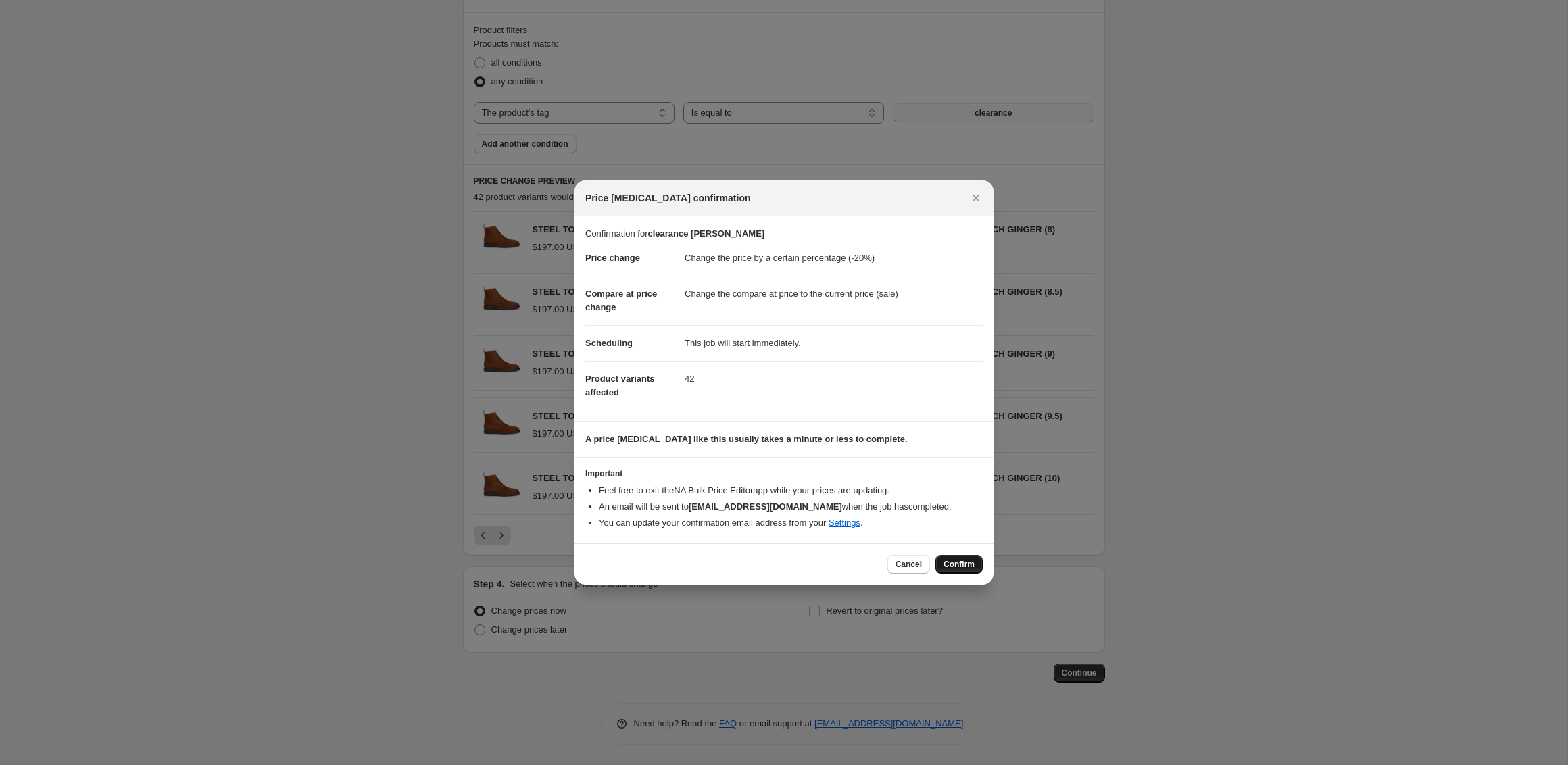
click at [958, 570] on span "Confirm" at bounding box center [959, 565] width 31 height 11
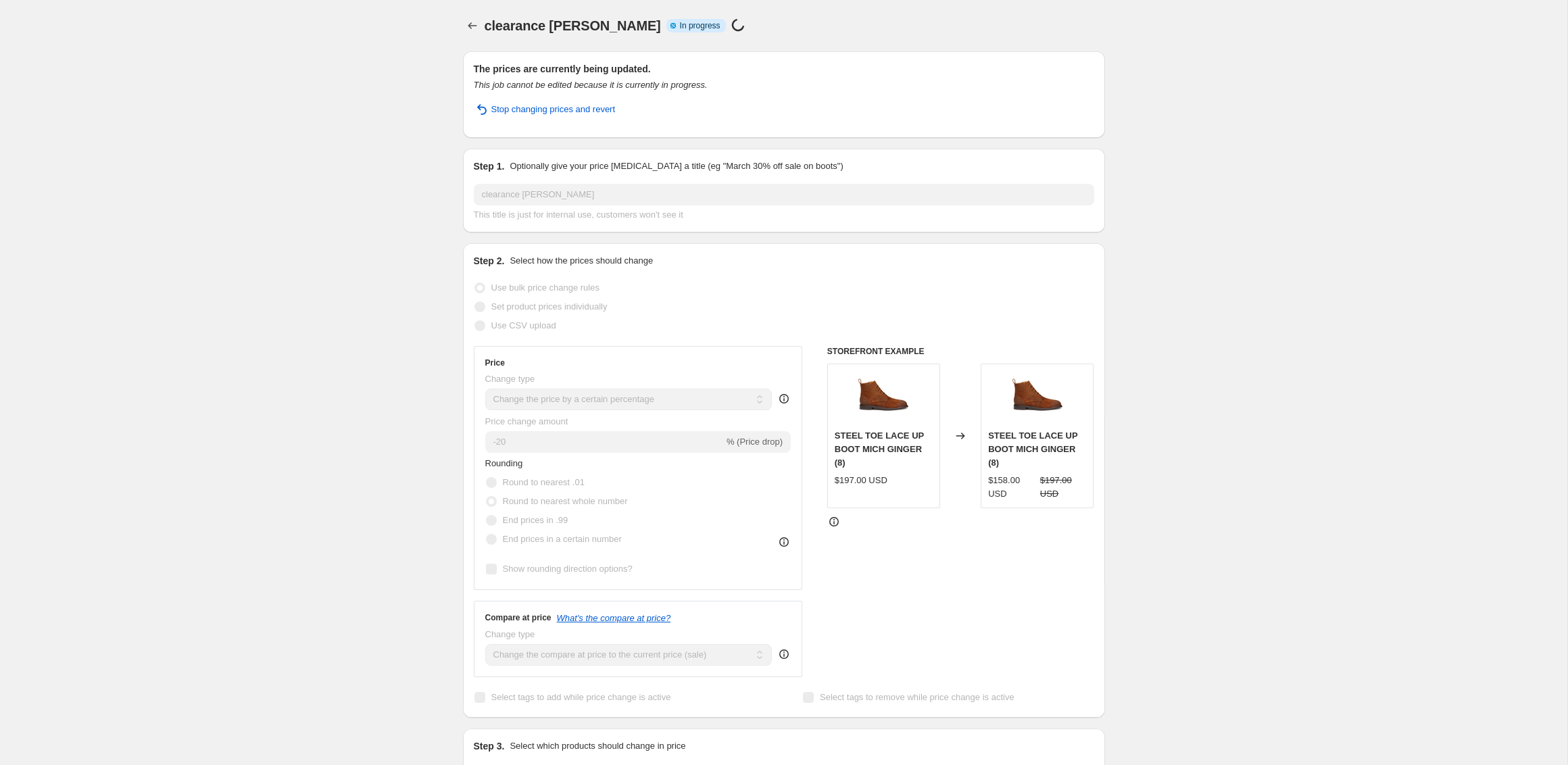
select select "percentage"
select select "tag"
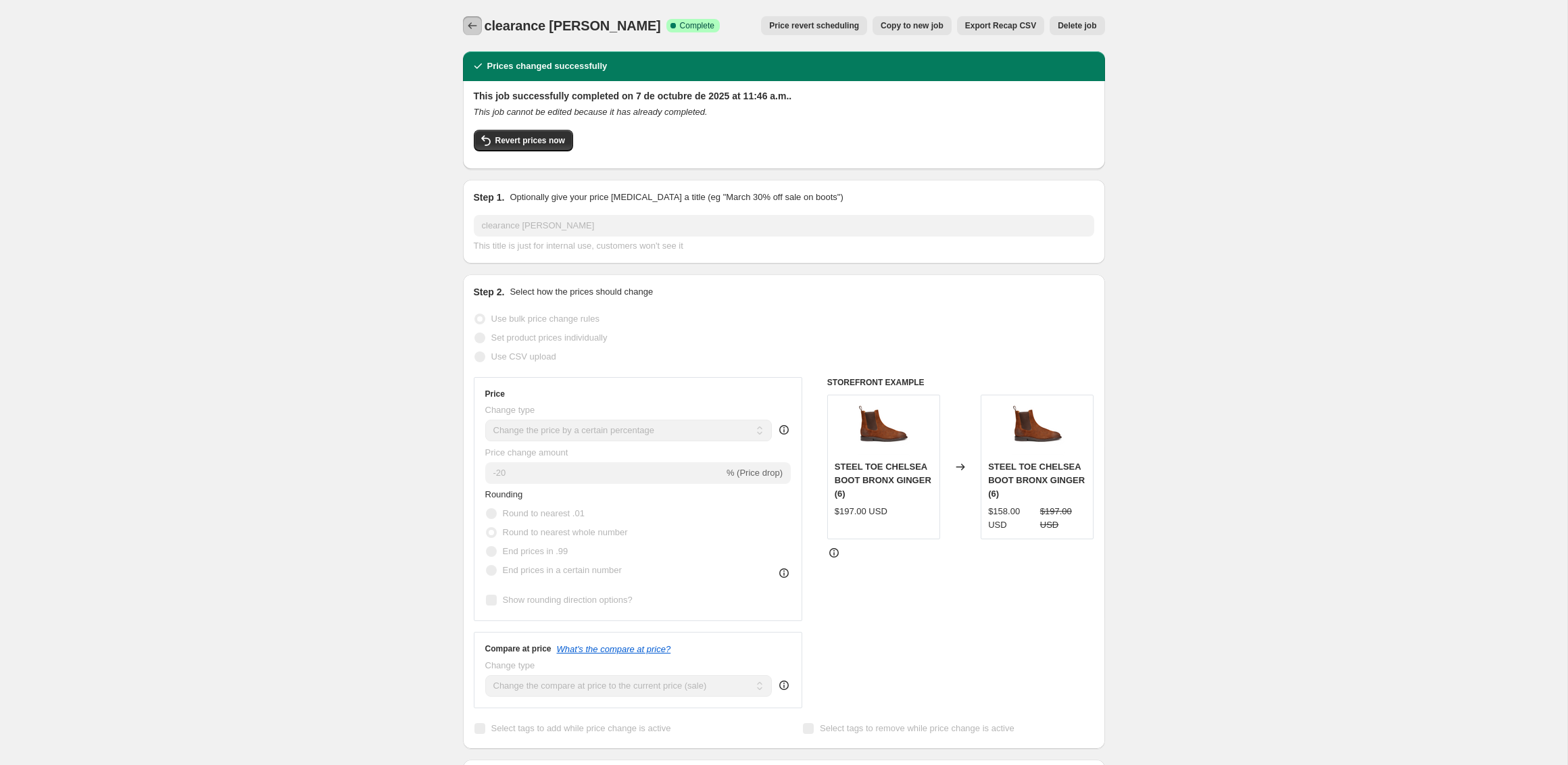
click at [470, 24] on icon "Price change jobs" at bounding box center [472, 25] width 8 height 7
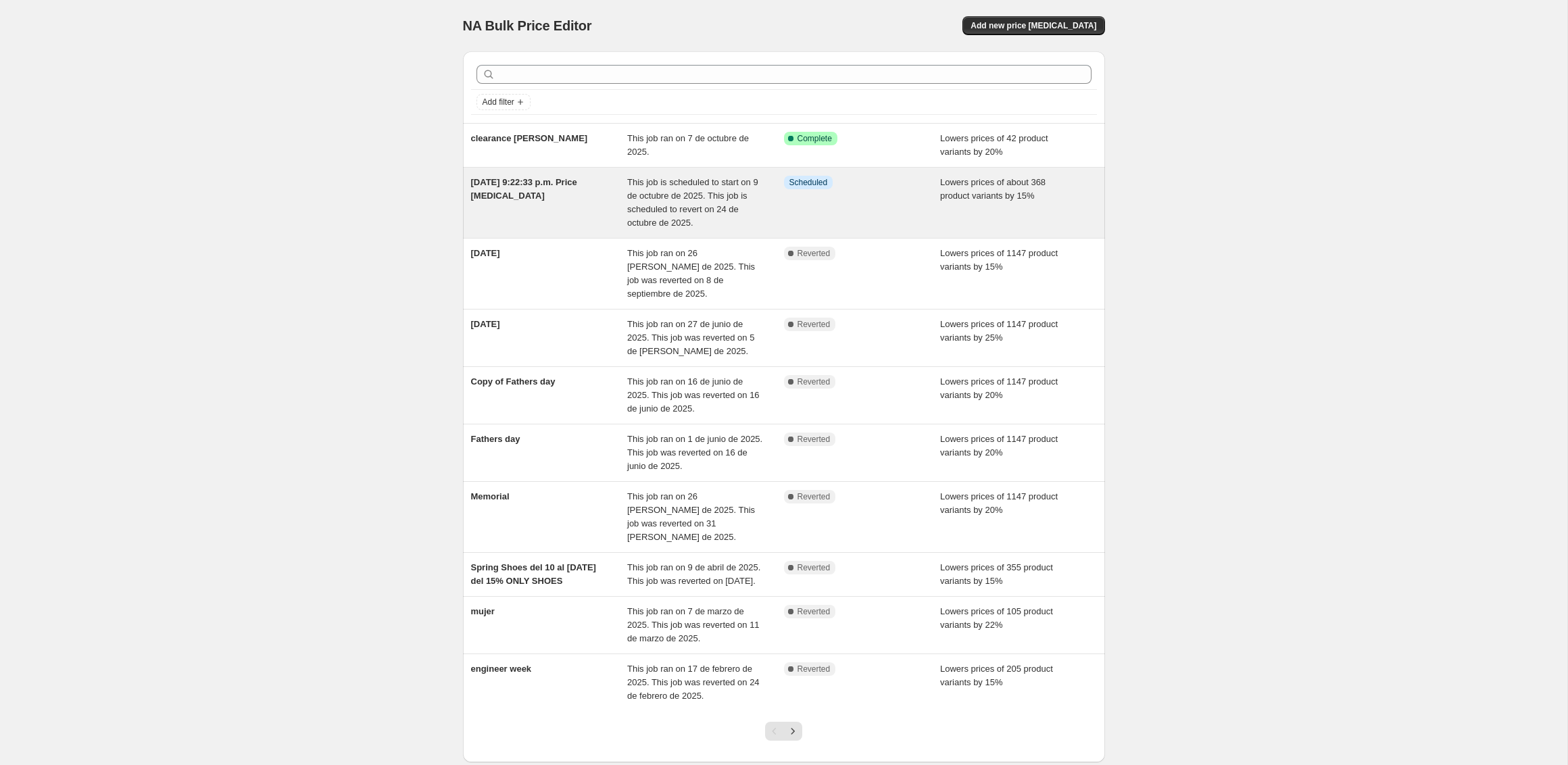
click at [541, 199] on span "[DATE] 9:22:33 p.m. Price [MEDICAL_DATA]" at bounding box center [524, 188] width 106 height 23
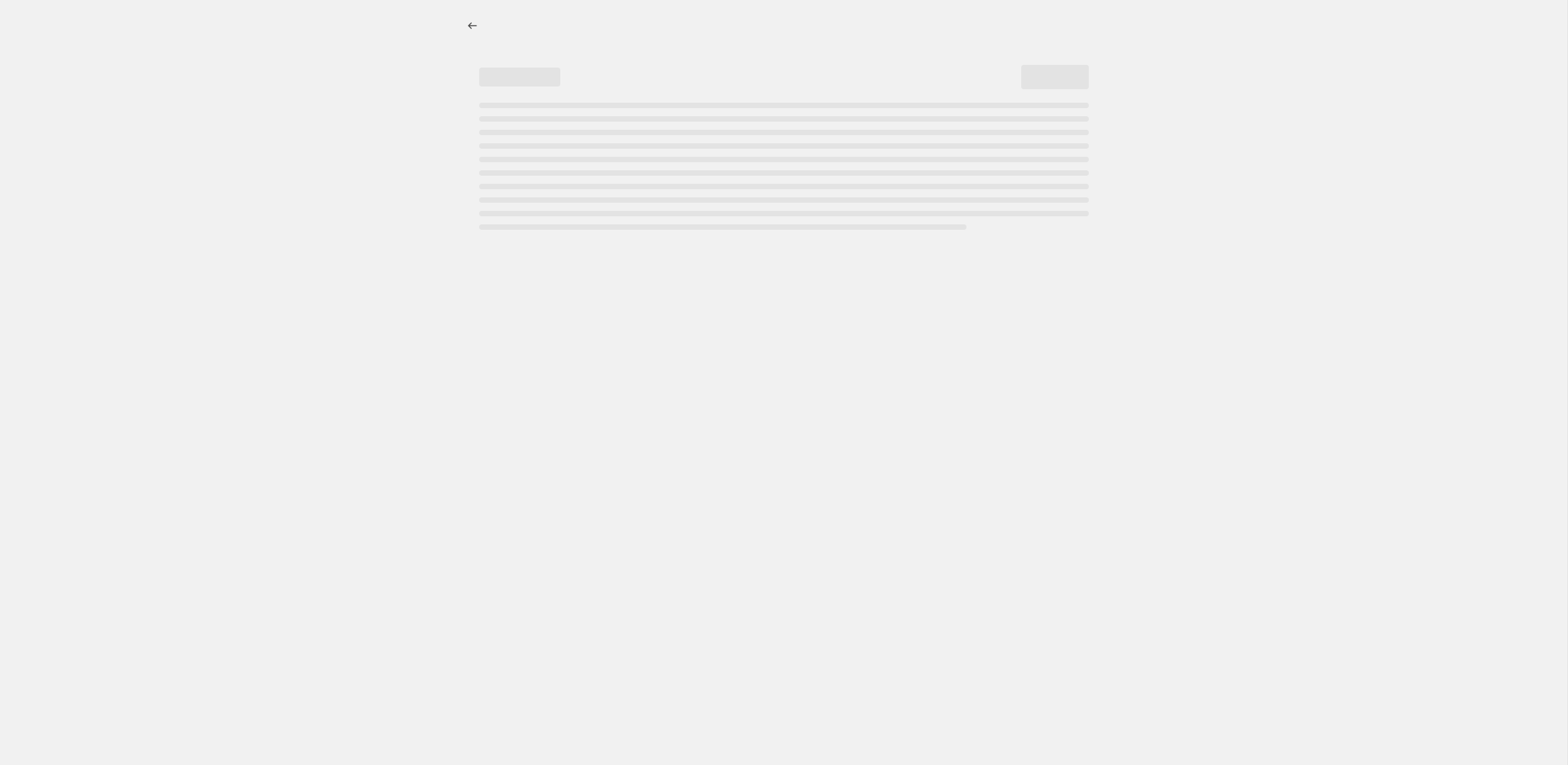
select select "percentage"
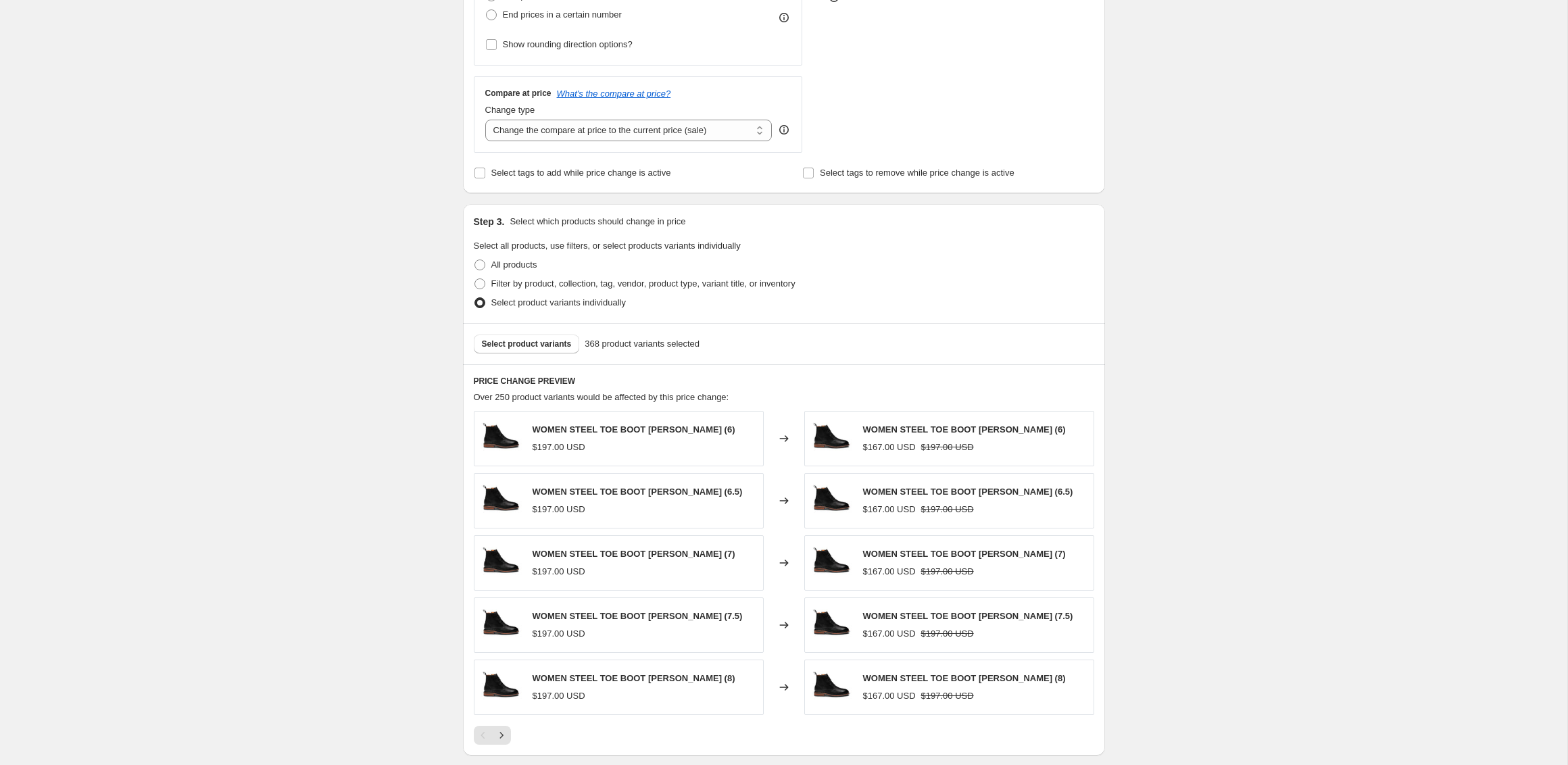
scroll to position [530, 0]
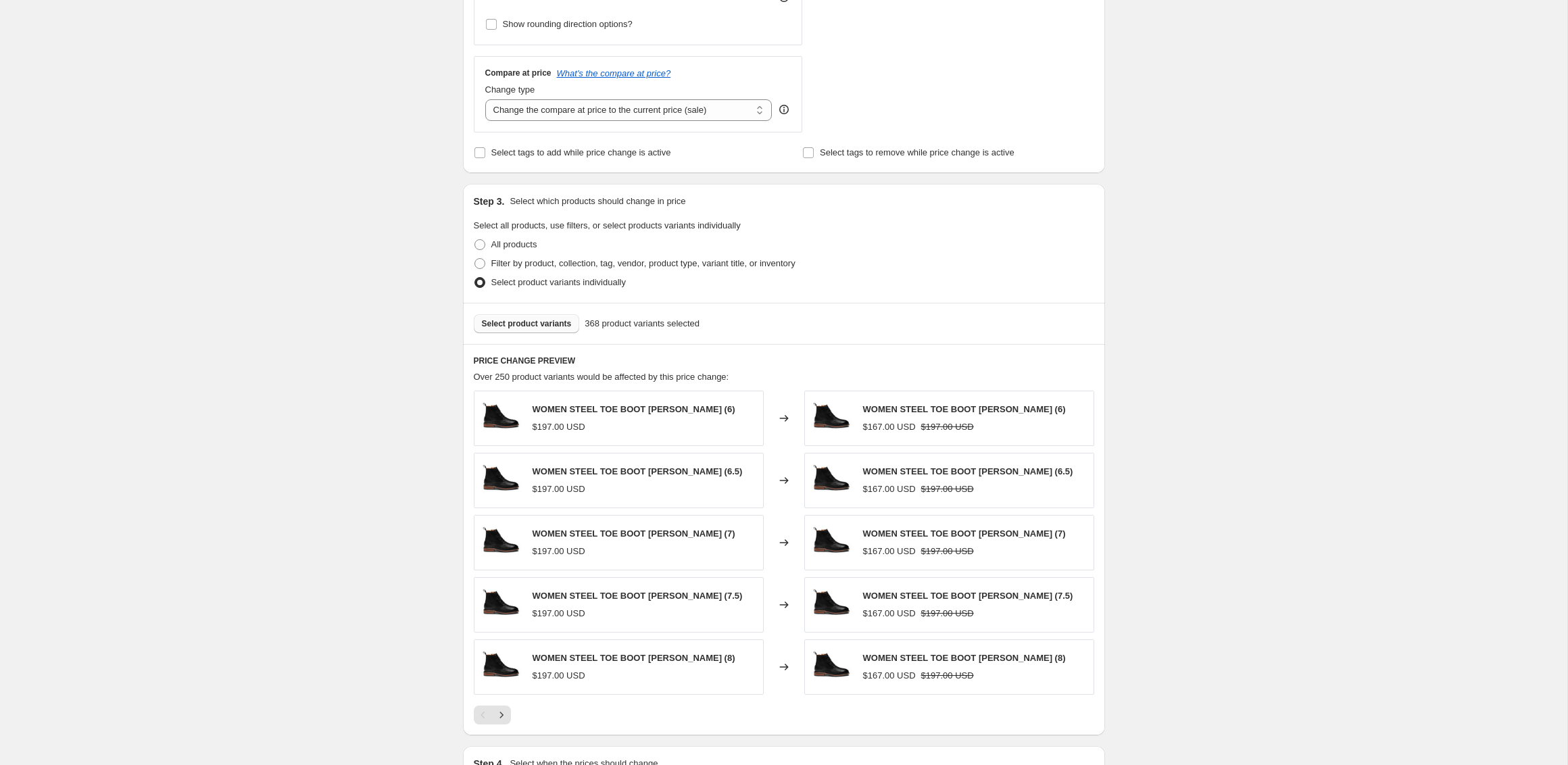
click at [545, 329] on span "Select product variants" at bounding box center [527, 324] width 90 height 11
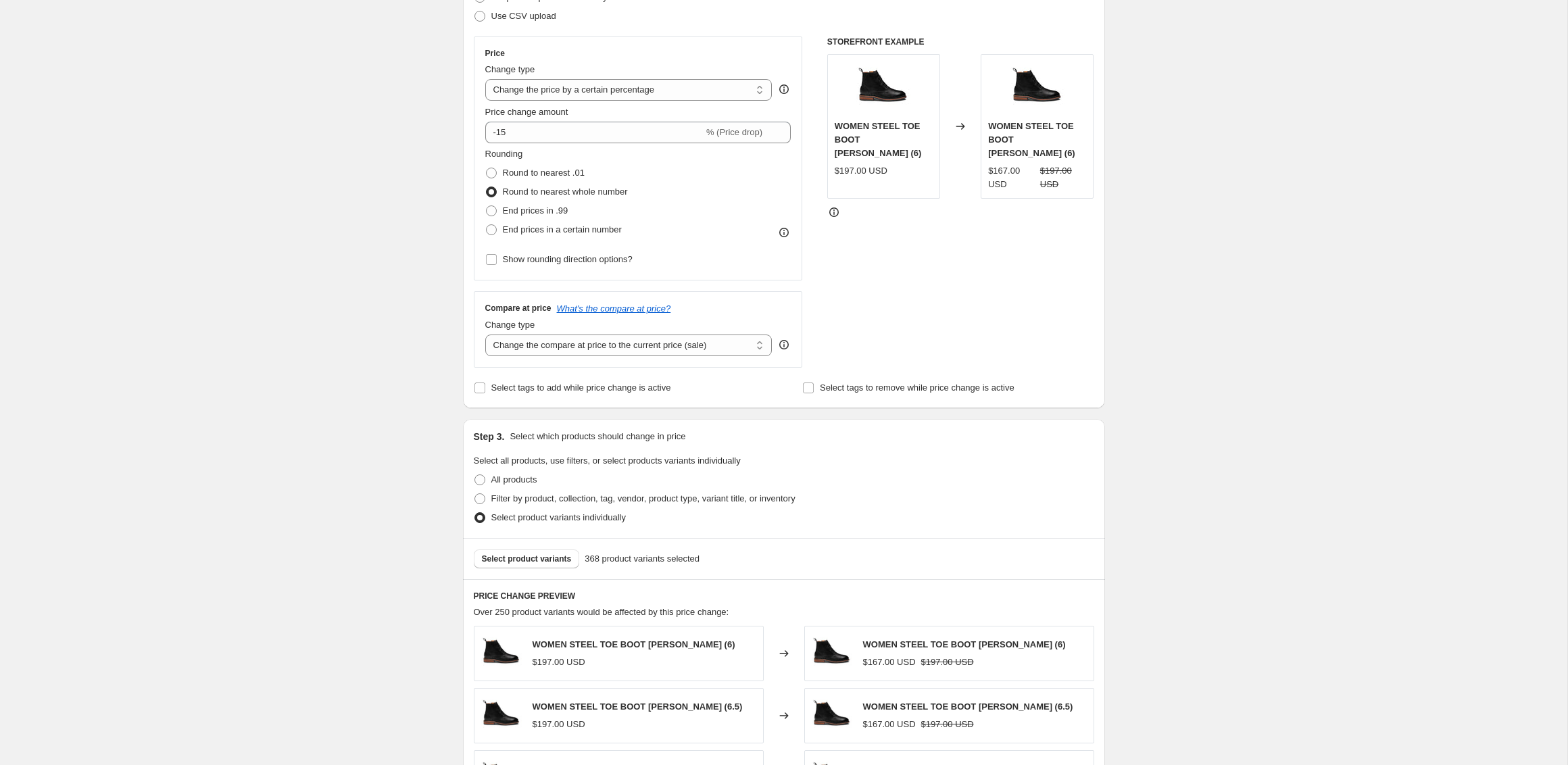
scroll to position [319, 0]
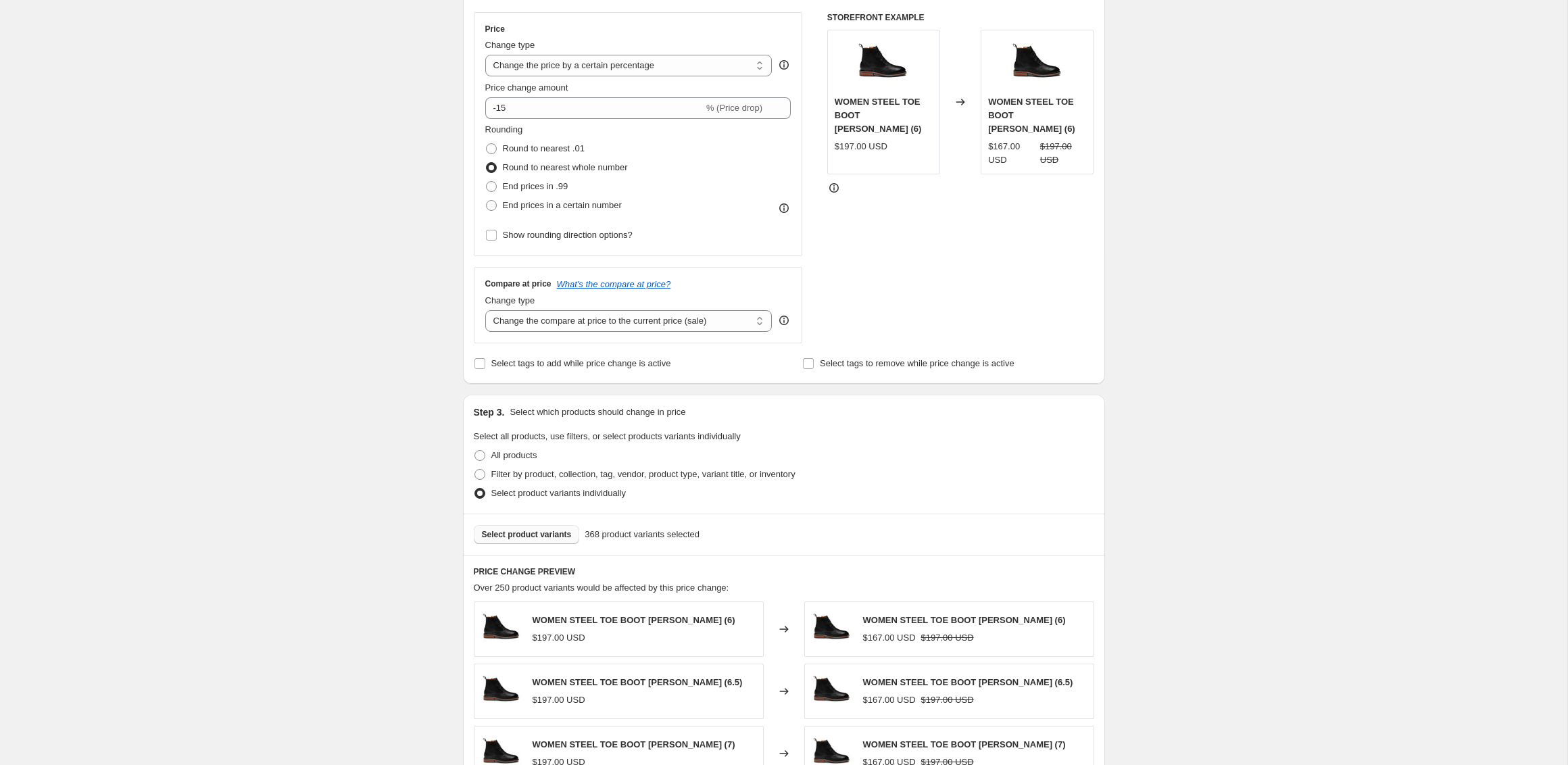
click at [528, 539] on span "Select product variants" at bounding box center [527, 535] width 90 height 11
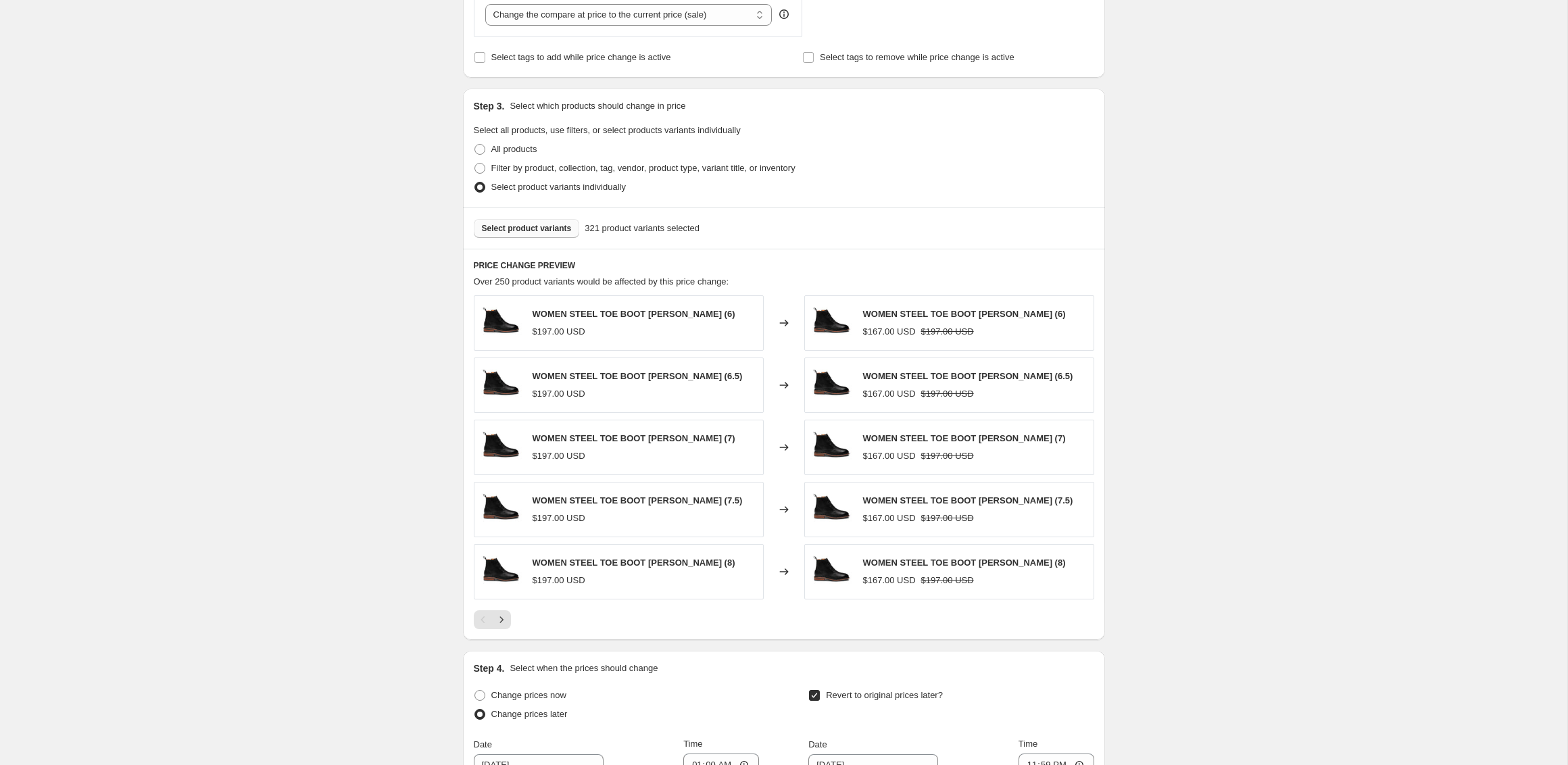
scroll to position [945, 0]
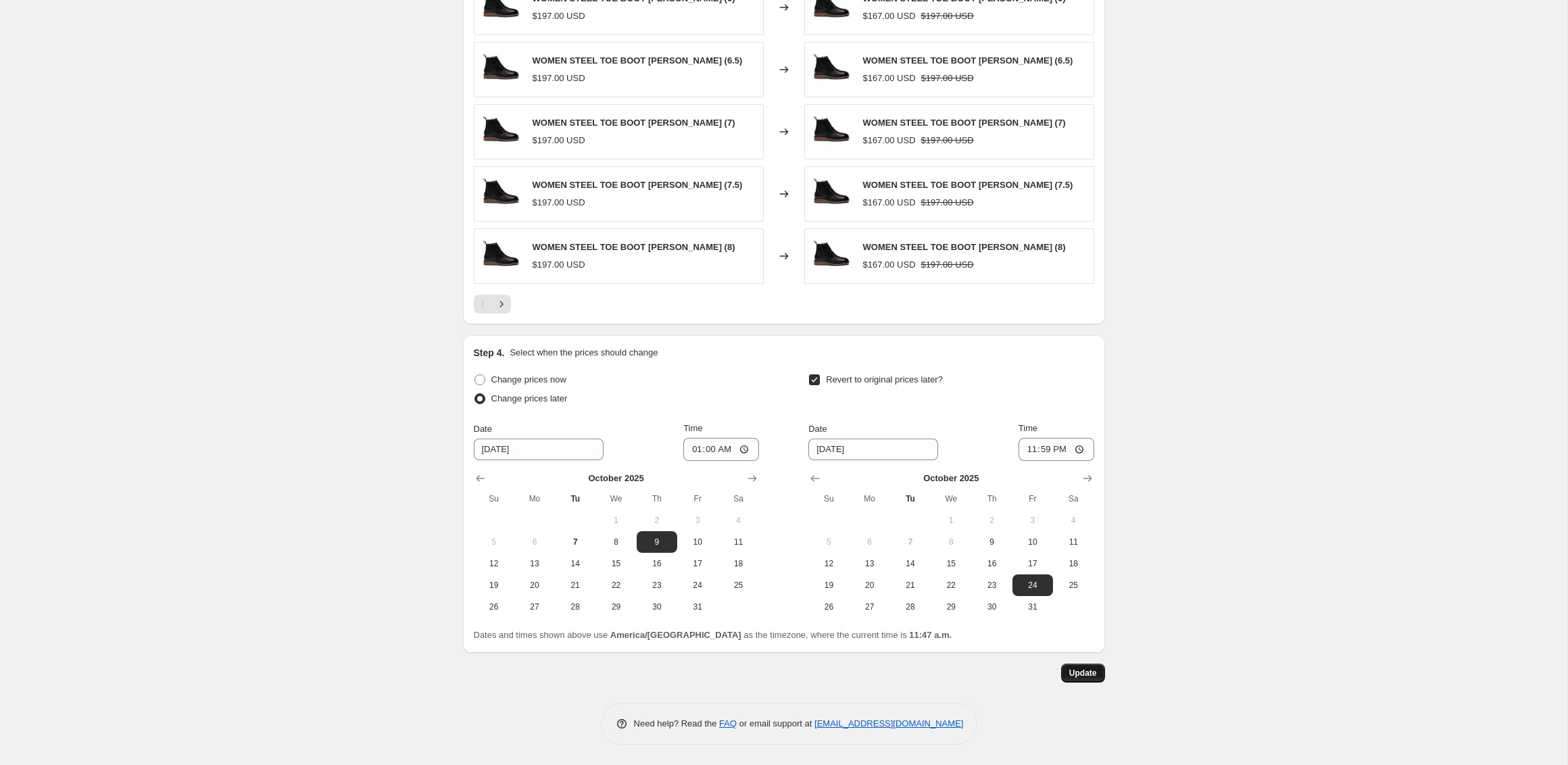
click at [1071, 665] on button "Update" at bounding box center [1083, 673] width 44 height 19
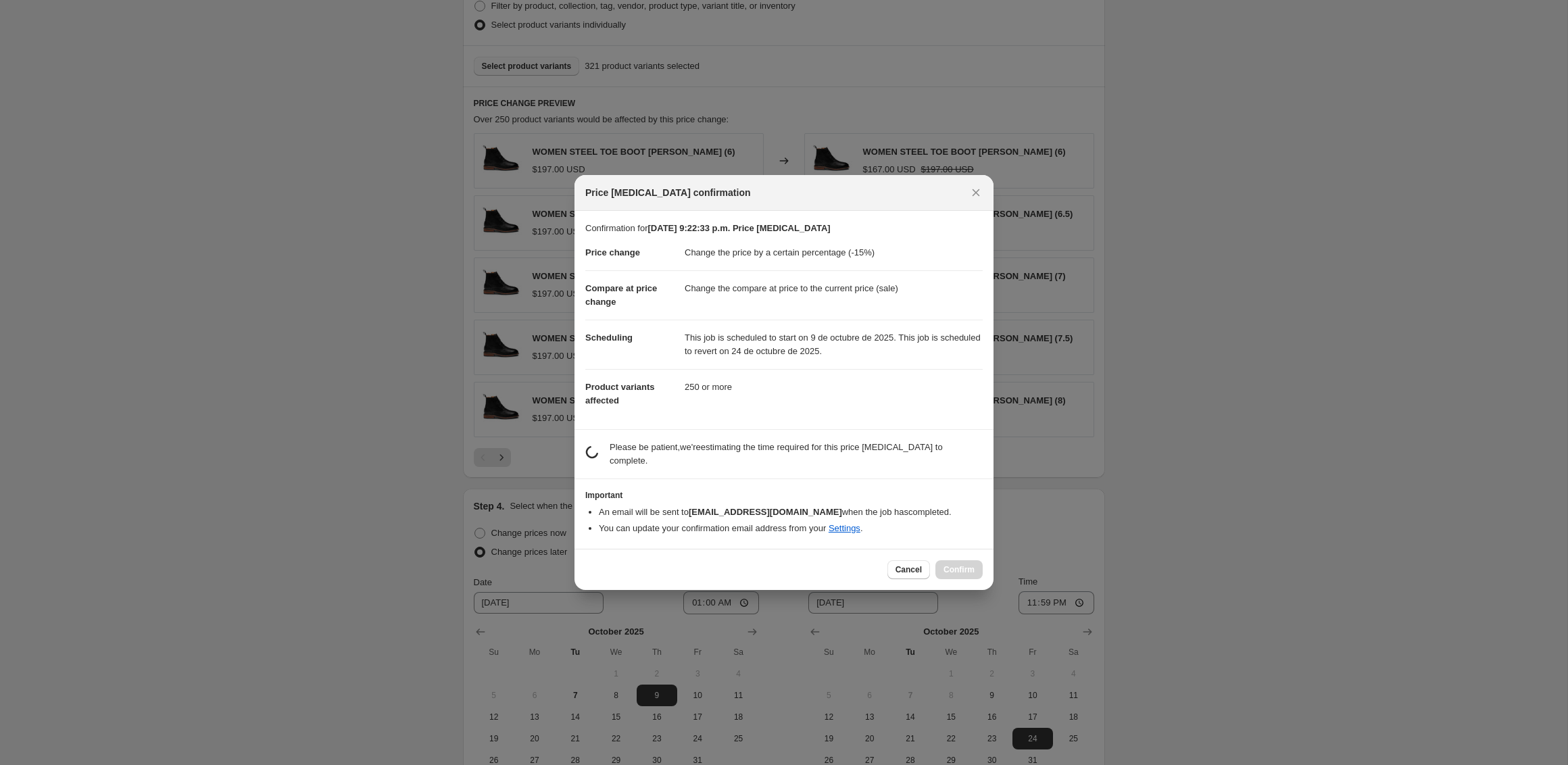
scroll to position [0, 0]
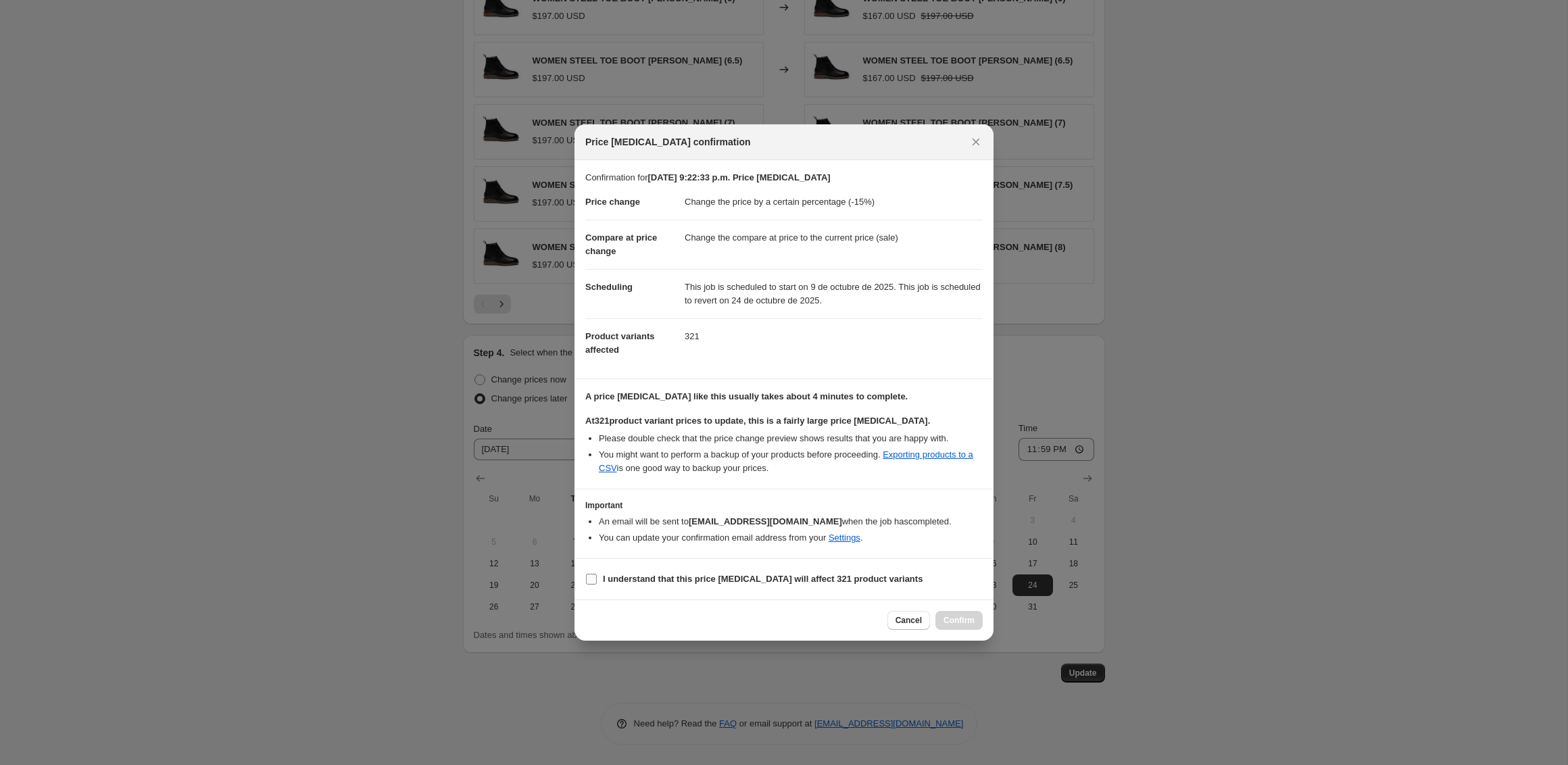
click at [611, 584] on b "I understand that this price [MEDICAL_DATA] will affect 321 product variants" at bounding box center [763, 579] width 320 height 10
click at [597, 584] on input "I understand that this price [MEDICAL_DATA] will affect 321 product variants" at bounding box center [592, 580] width 11 height 11
checkbox input "true"
click at [953, 618] on span "Confirm" at bounding box center [959, 620] width 31 height 11
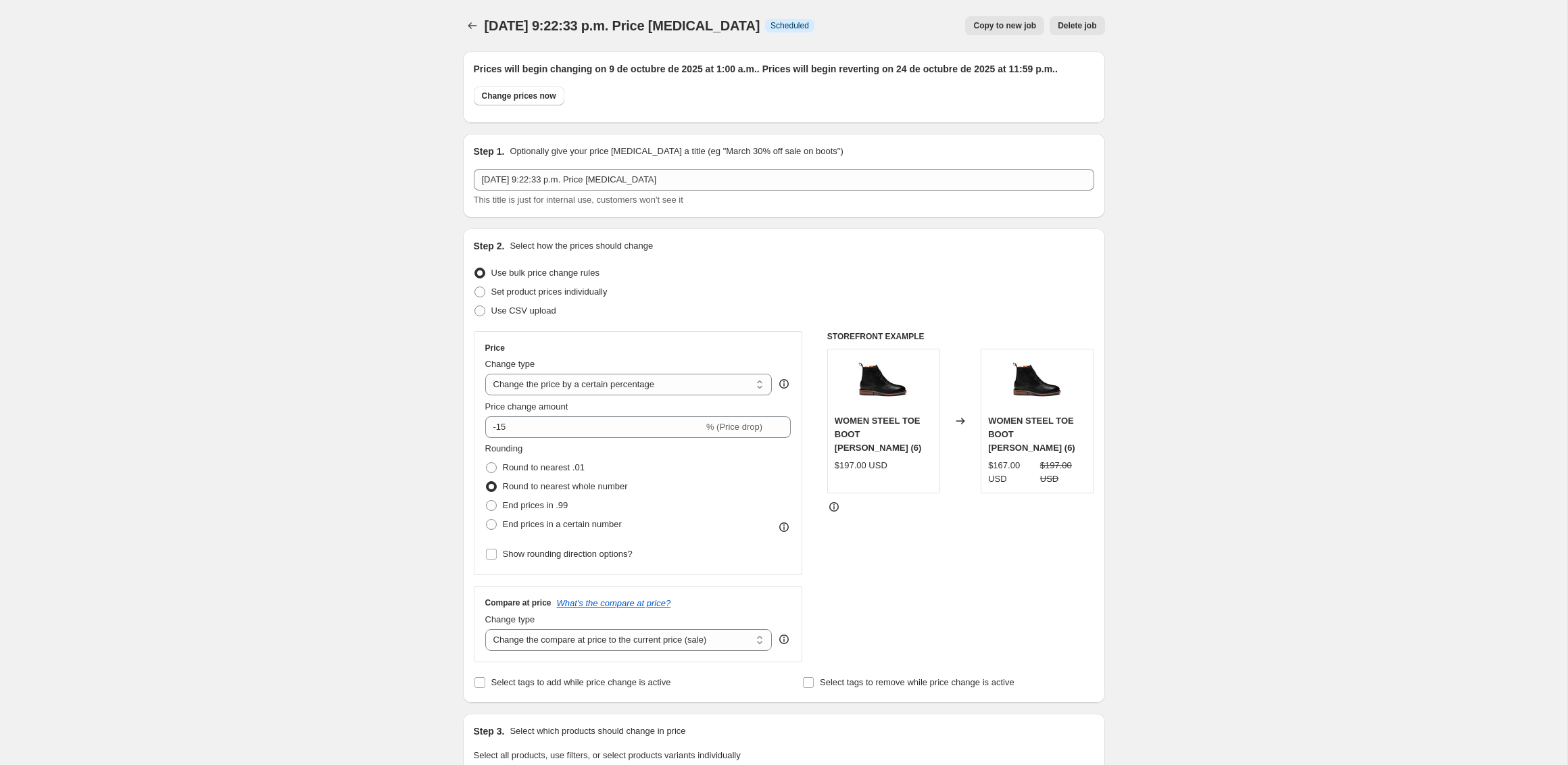
scroll to position [945, 0]
